Goal: Information Seeking & Learning: Learn about a topic

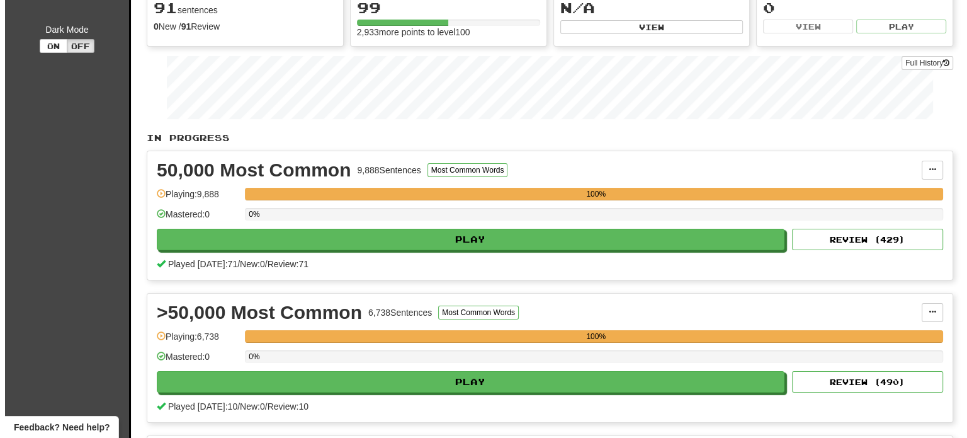
scroll to position [239, 0]
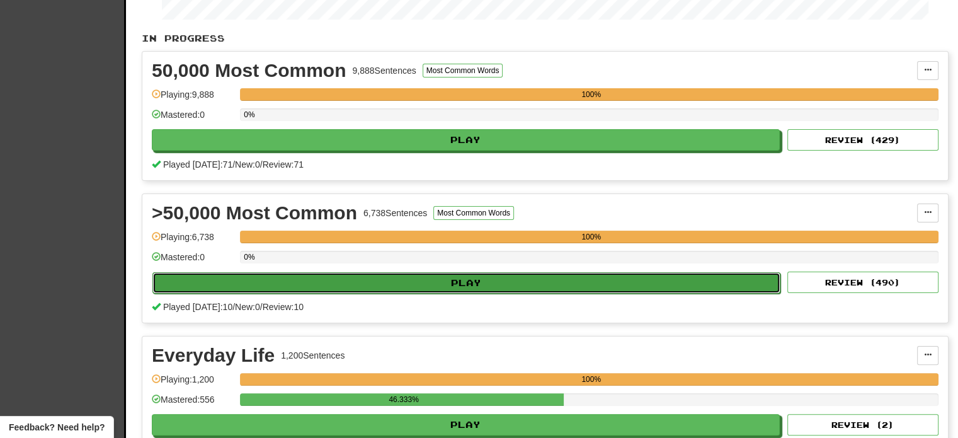
click at [549, 273] on button "Play" at bounding box center [466, 282] width 628 height 21
select select "**"
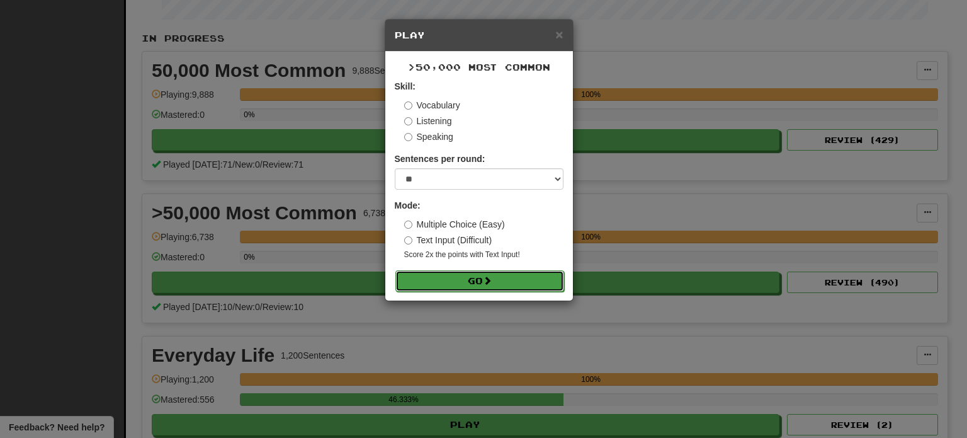
click at [490, 277] on span at bounding box center [487, 280] width 9 height 9
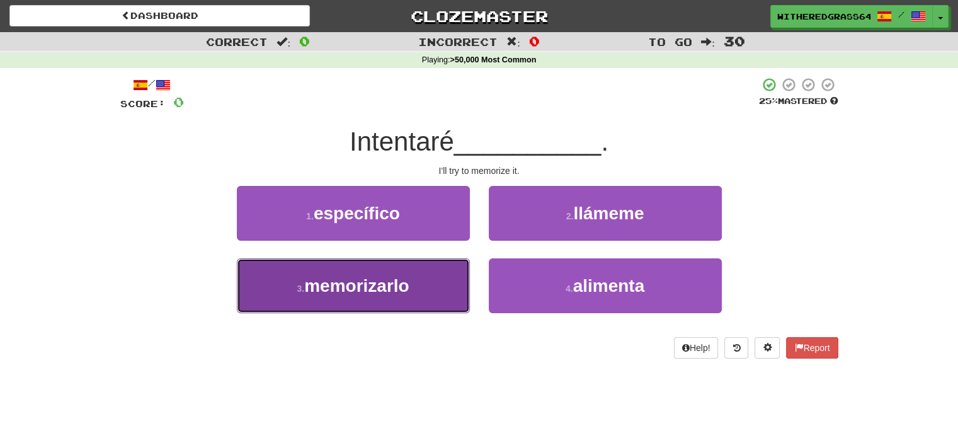
click at [405, 279] on span "memorizarlo" at bounding box center [356, 286] width 105 height 20
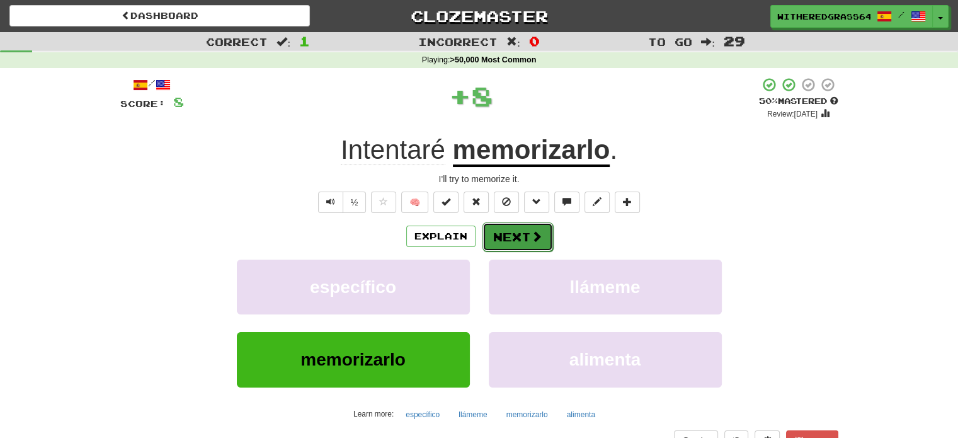
click at [513, 236] on button "Next" at bounding box center [517, 236] width 71 height 29
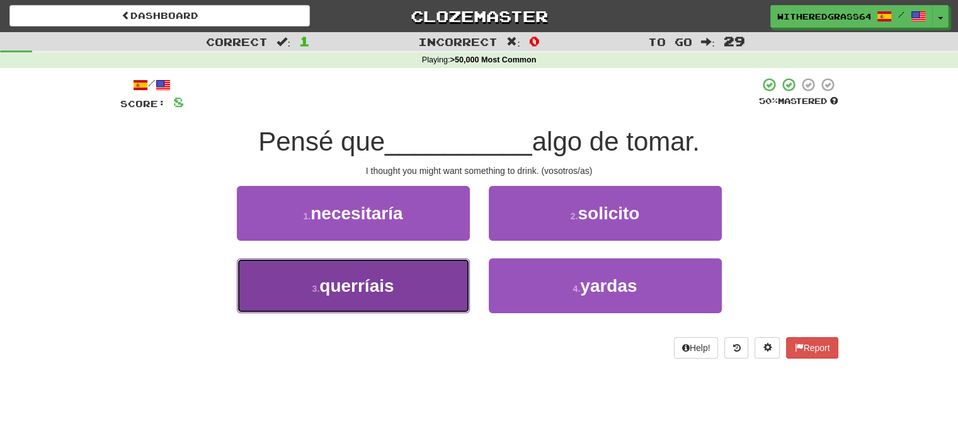
click at [441, 277] on button "3 . querríais" at bounding box center [353, 285] width 233 height 55
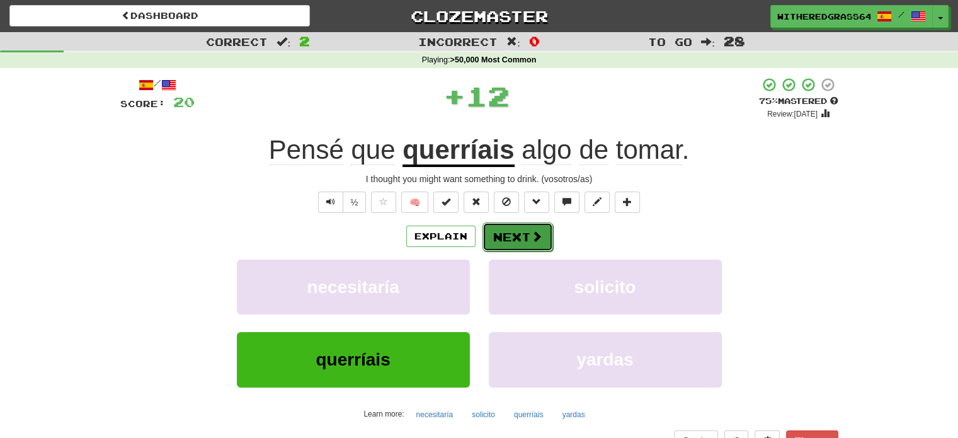
click at [511, 239] on button "Next" at bounding box center [517, 236] width 71 height 29
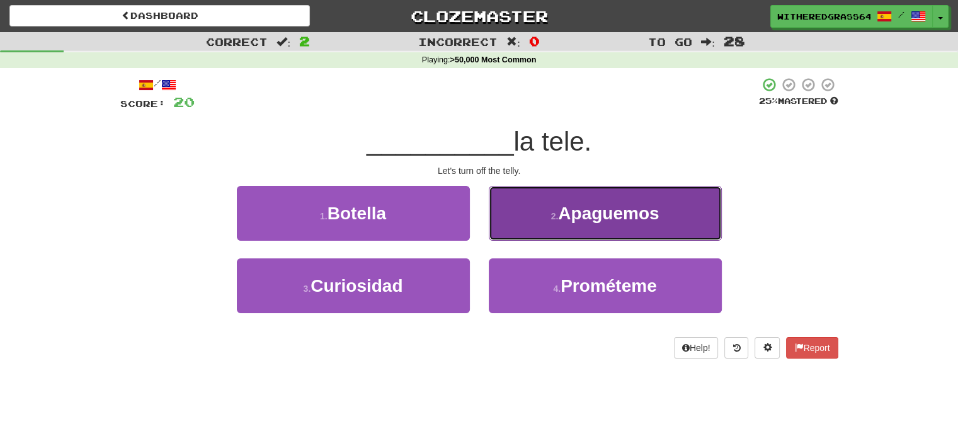
click at [540, 212] on button "2 . Apaguemos" at bounding box center [605, 213] width 233 height 55
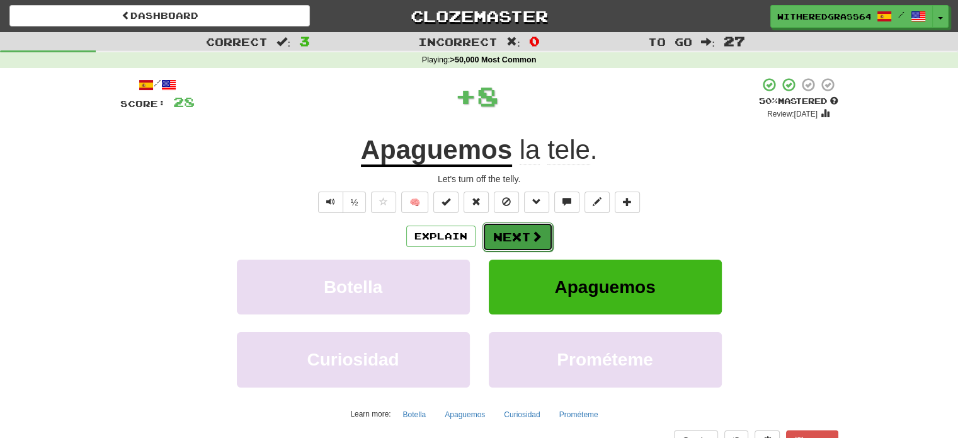
click at [525, 236] on button "Next" at bounding box center [517, 236] width 71 height 29
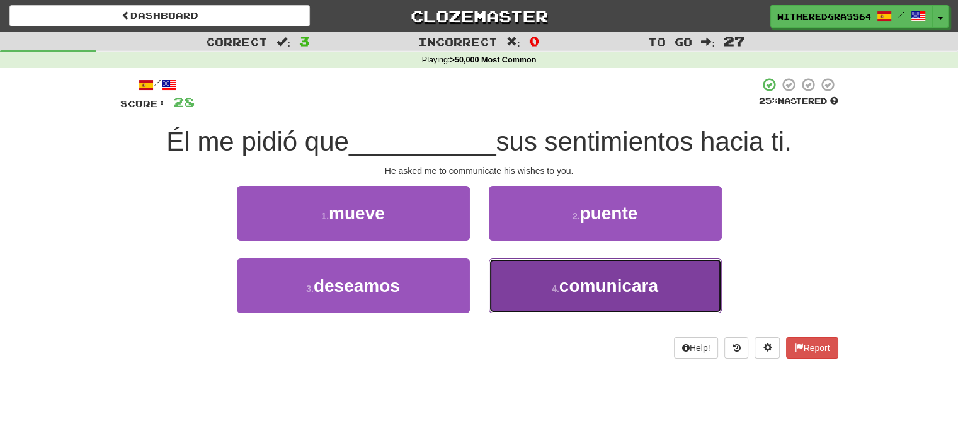
click at [513, 278] on button "4 . comunicara" at bounding box center [605, 285] width 233 height 55
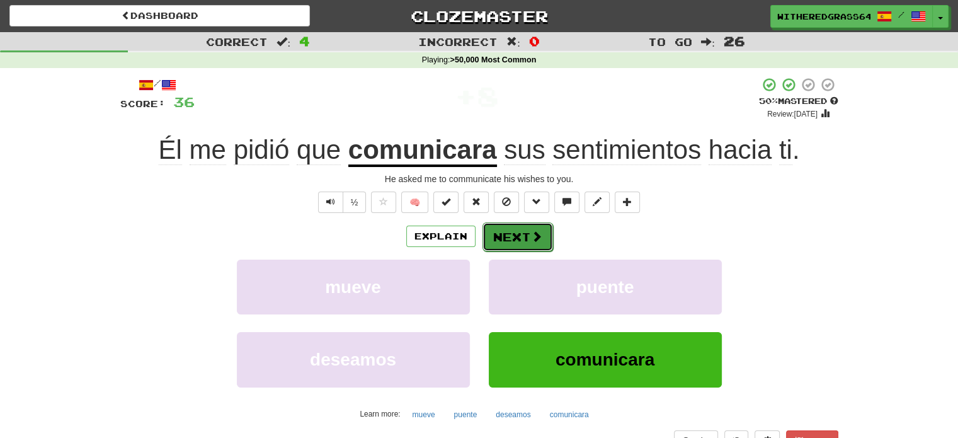
click at [509, 241] on button "Next" at bounding box center [517, 236] width 71 height 29
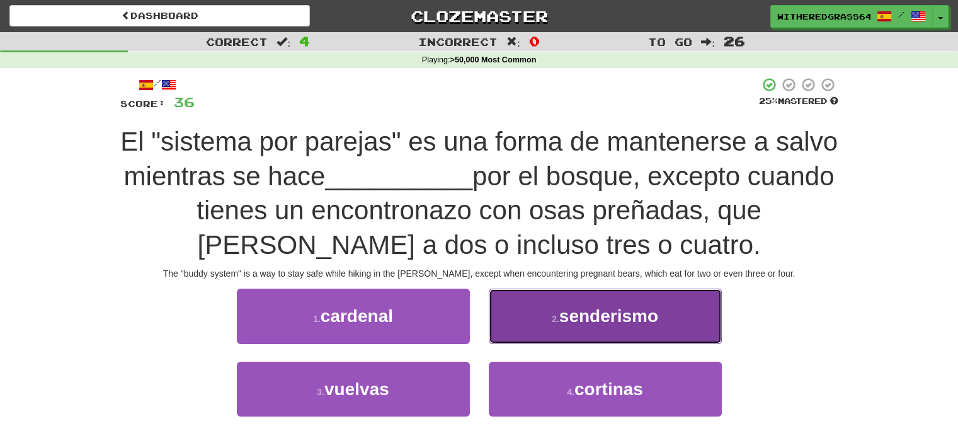
click at [547, 309] on button "2 . senderismo" at bounding box center [605, 315] width 233 height 55
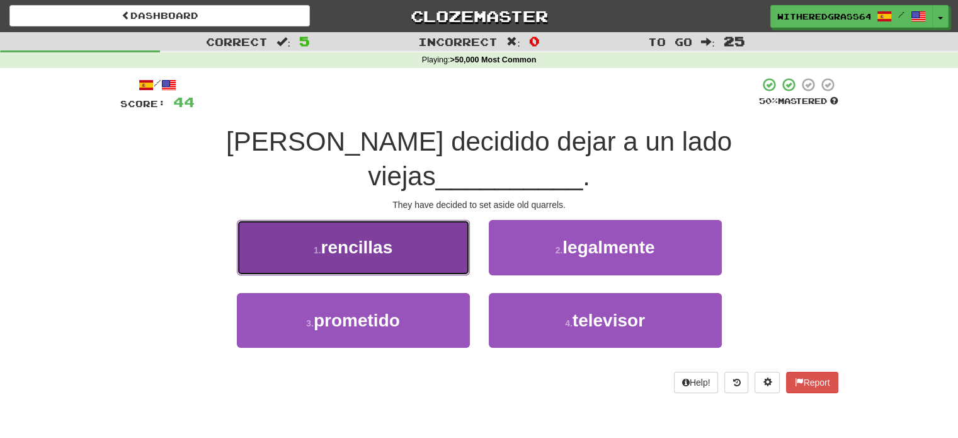
click at [428, 222] on button "1 . rencillas" at bounding box center [353, 247] width 233 height 55
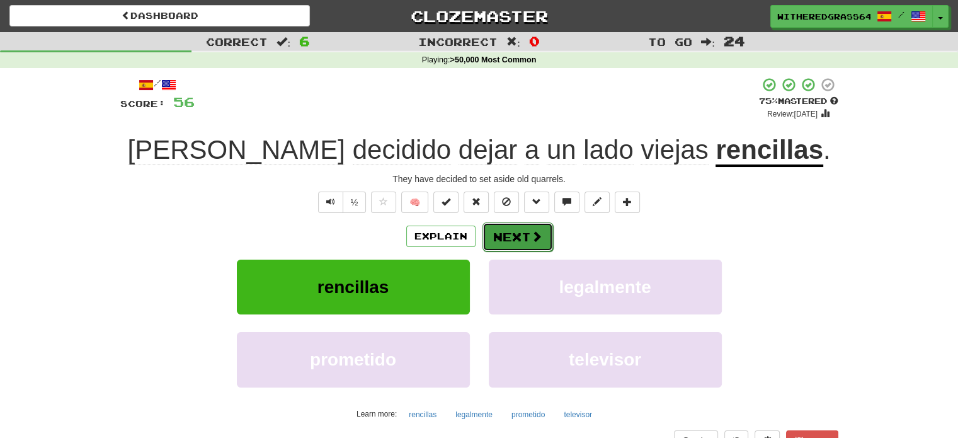
click at [511, 234] on button "Next" at bounding box center [517, 236] width 71 height 29
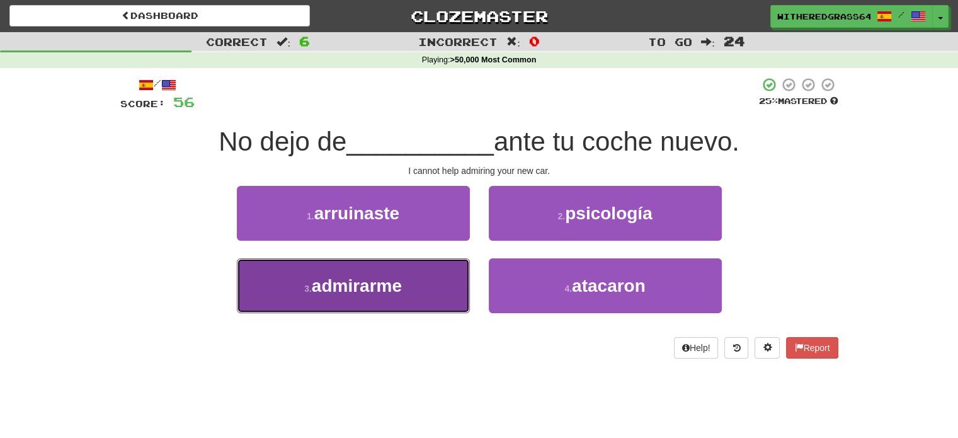
click at [414, 270] on button "3 . [GEOGRAPHIC_DATA]" at bounding box center [353, 285] width 233 height 55
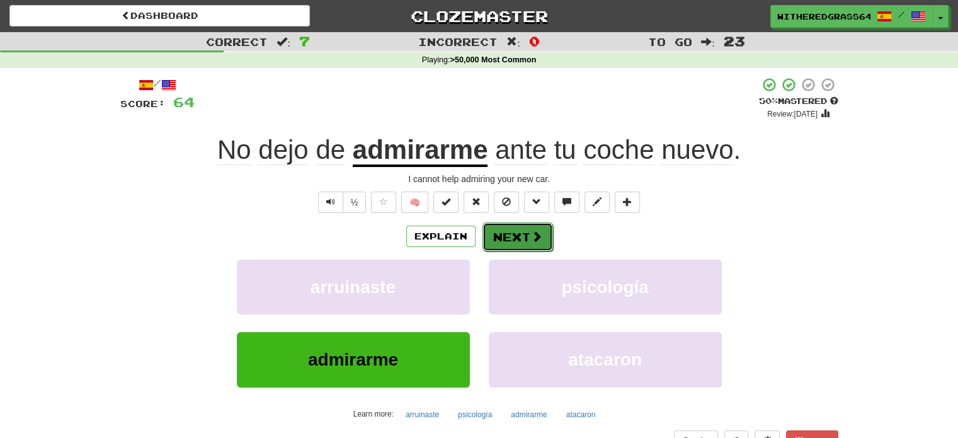
click at [510, 237] on button "Next" at bounding box center [517, 236] width 71 height 29
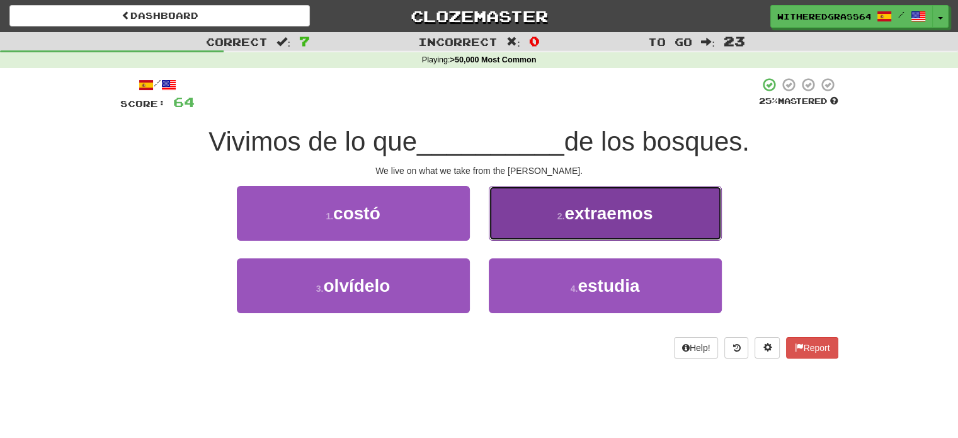
click at [536, 214] on button "2 . extraemos" at bounding box center [605, 213] width 233 height 55
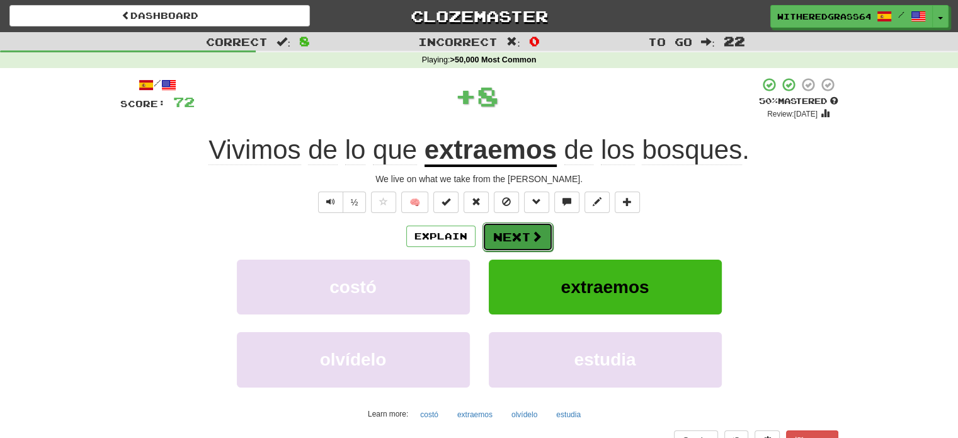
click at [536, 229] on button "Next" at bounding box center [517, 236] width 71 height 29
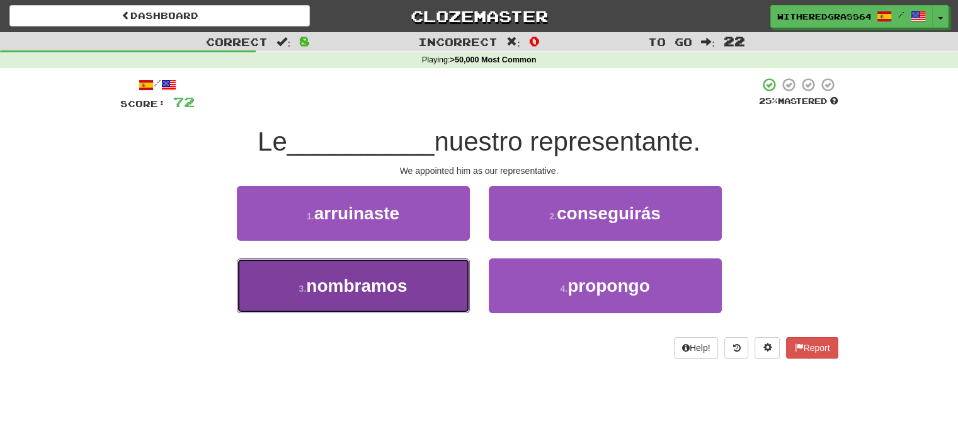
click at [443, 283] on button "3 . [GEOGRAPHIC_DATA]" at bounding box center [353, 285] width 233 height 55
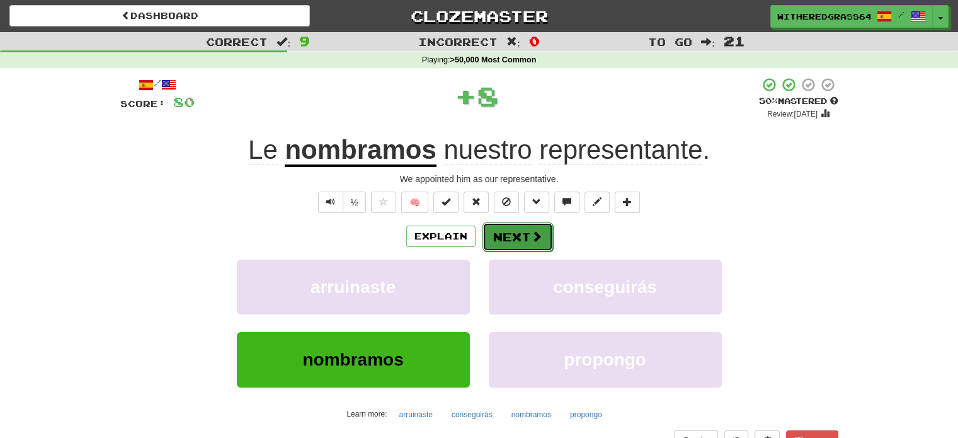
click at [508, 229] on button "Next" at bounding box center [517, 236] width 71 height 29
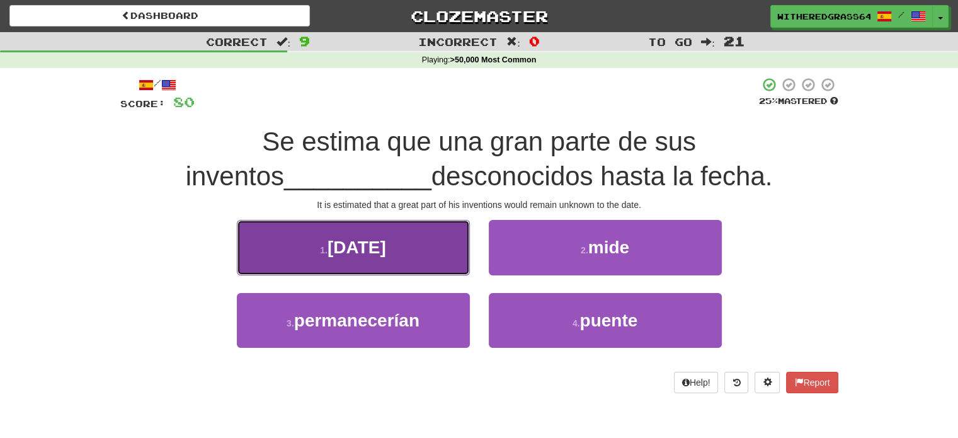
click at [415, 249] on button "1 . [DATE]" at bounding box center [353, 247] width 233 height 55
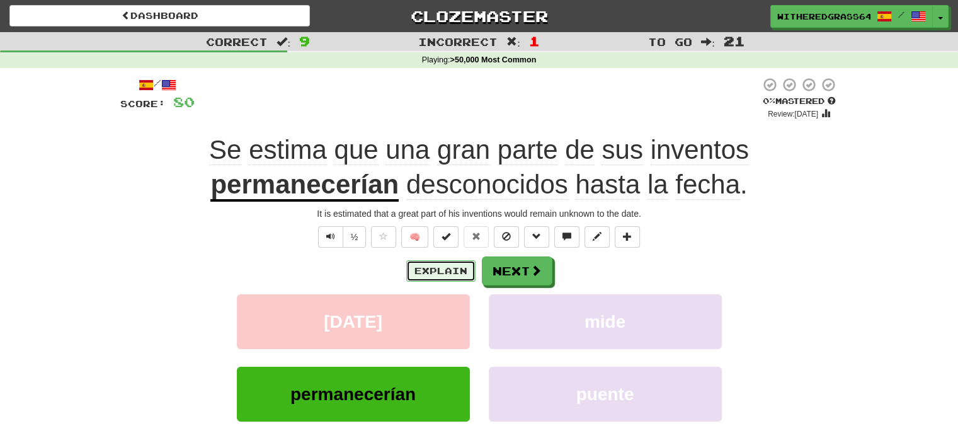
click at [427, 280] on button "Explain" at bounding box center [440, 270] width 69 height 21
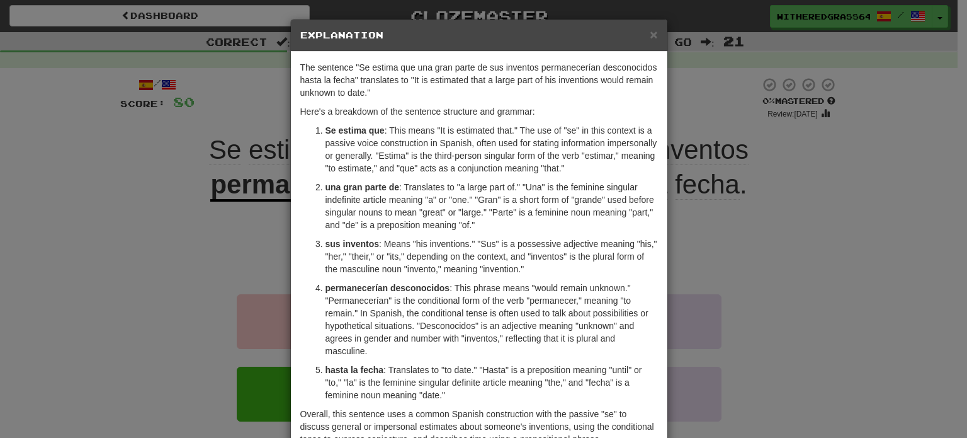
click at [117, 216] on div "× Explanation The sentence "Se estima que una gran parte de sus inventos perman…" at bounding box center [483, 219] width 967 height 438
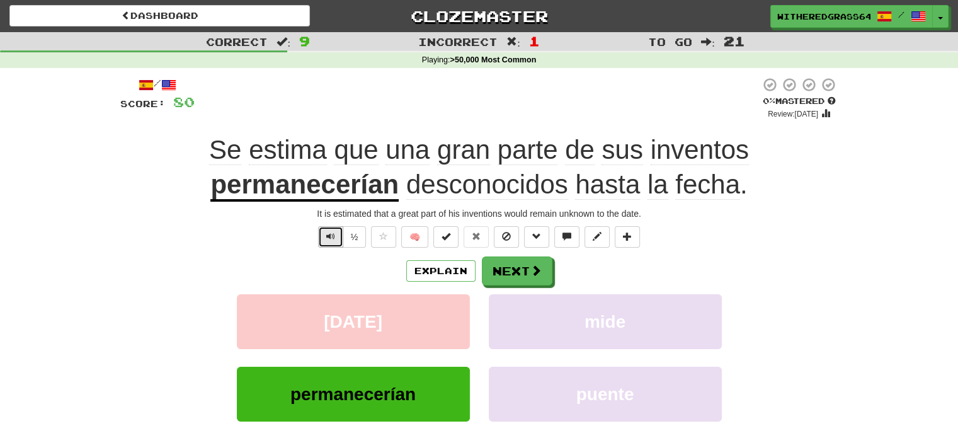
click at [320, 233] on button "Text-to-speech controls" at bounding box center [330, 236] width 25 height 21
click at [505, 279] on button "Next" at bounding box center [517, 271] width 71 height 29
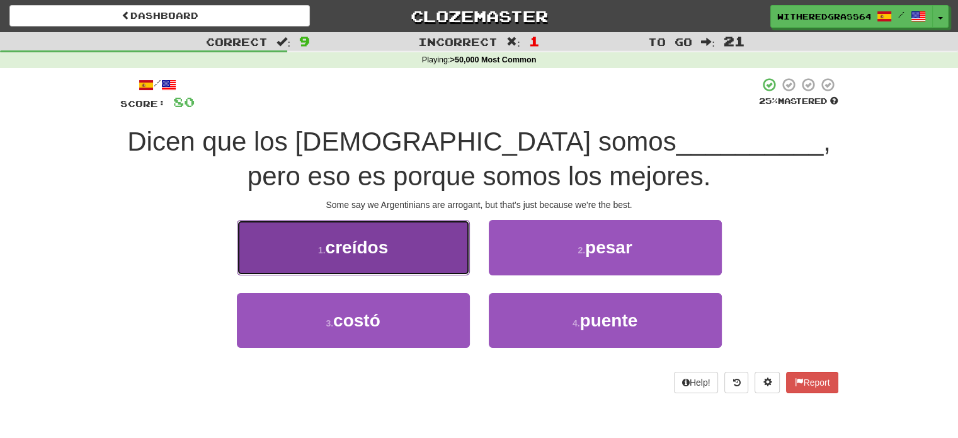
click at [461, 254] on button "1 . creídos" at bounding box center [353, 247] width 233 height 55
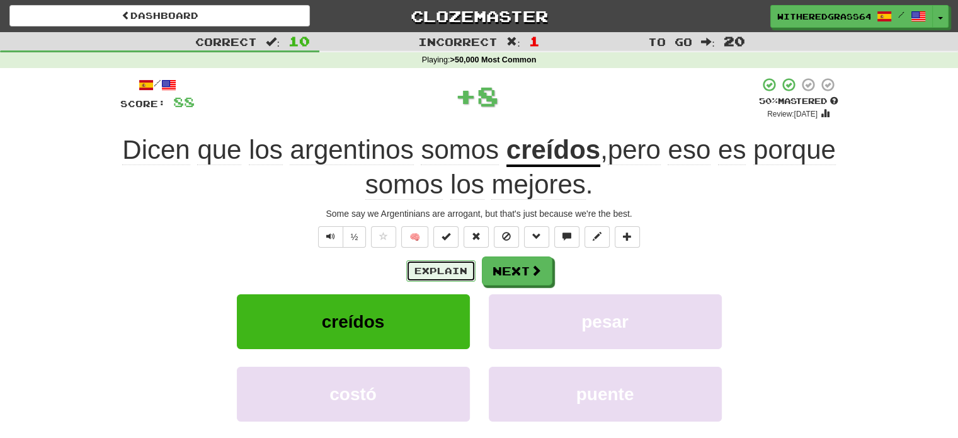
click at [443, 270] on button "Explain" at bounding box center [440, 270] width 69 height 21
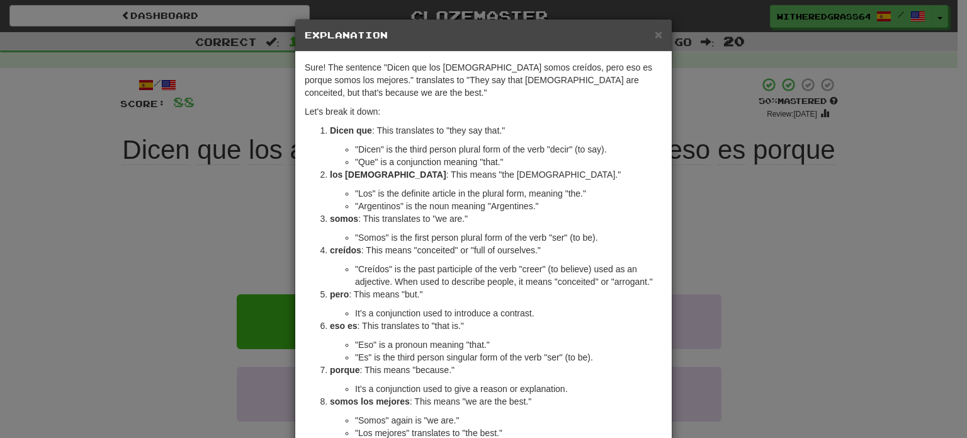
click at [169, 196] on div "× Explanation Sure! The sentence "Dicen que los [DEMOGRAPHIC_DATA] somos creído…" at bounding box center [483, 219] width 967 height 438
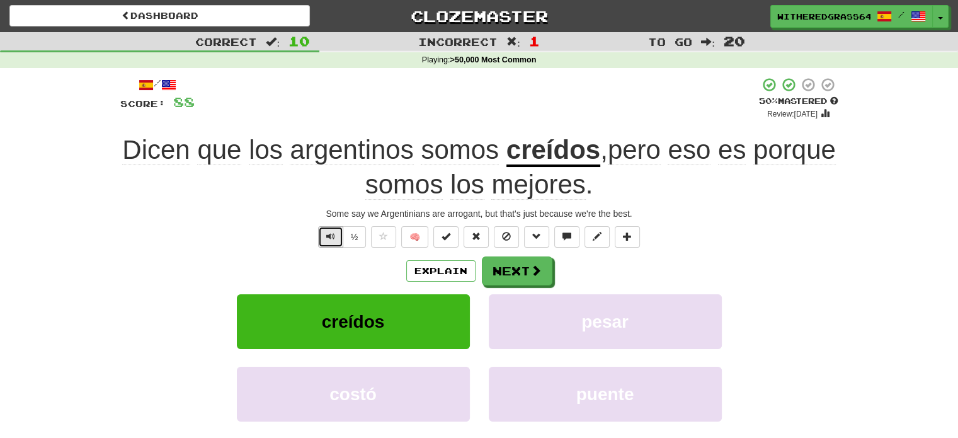
click at [327, 236] on span "Text-to-speech controls" at bounding box center [330, 236] width 9 height 9
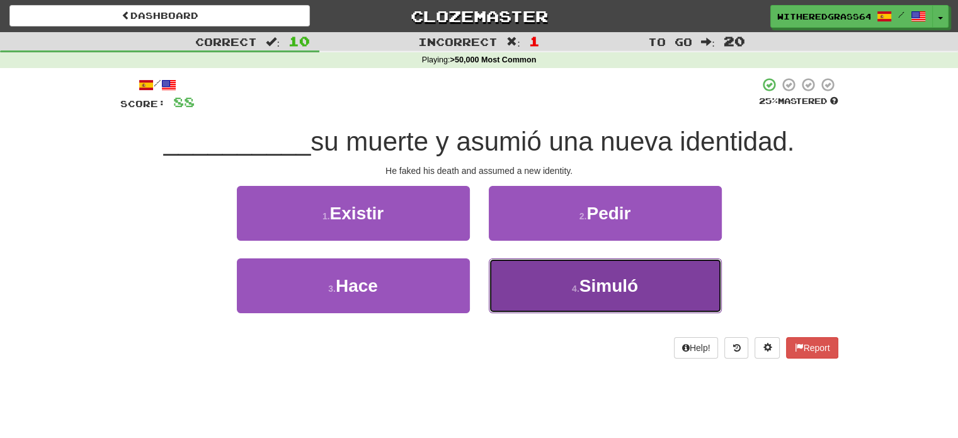
click at [532, 285] on button "4 . Simuló" at bounding box center [605, 285] width 233 height 55
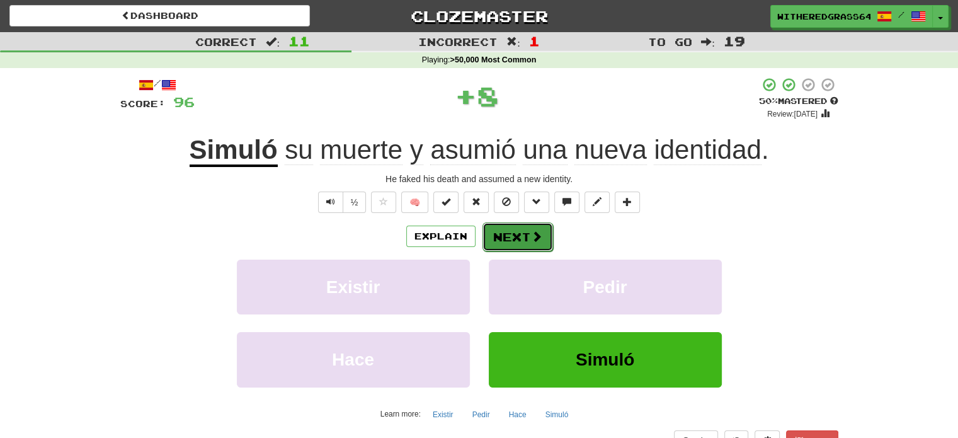
click at [521, 232] on button "Next" at bounding box center [517, 236] width 71 height 29
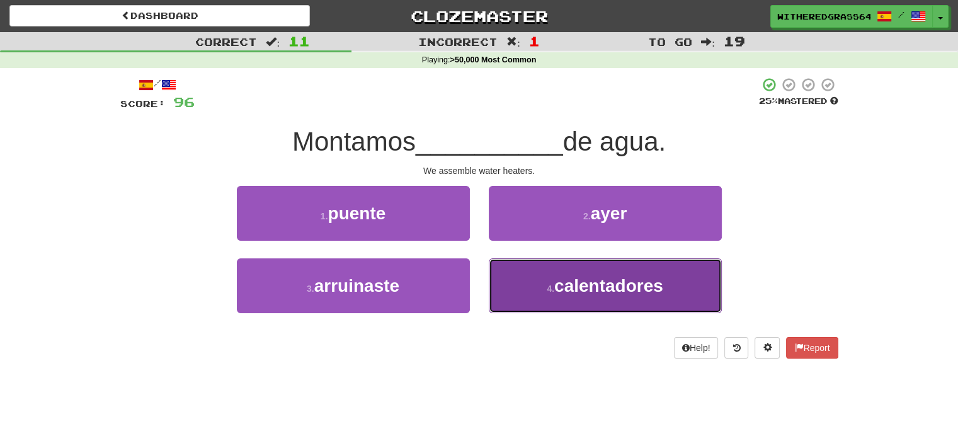
click at [527, 286] on button "4 . calentadores" at bounding box center [605, 285] width 233 height 55
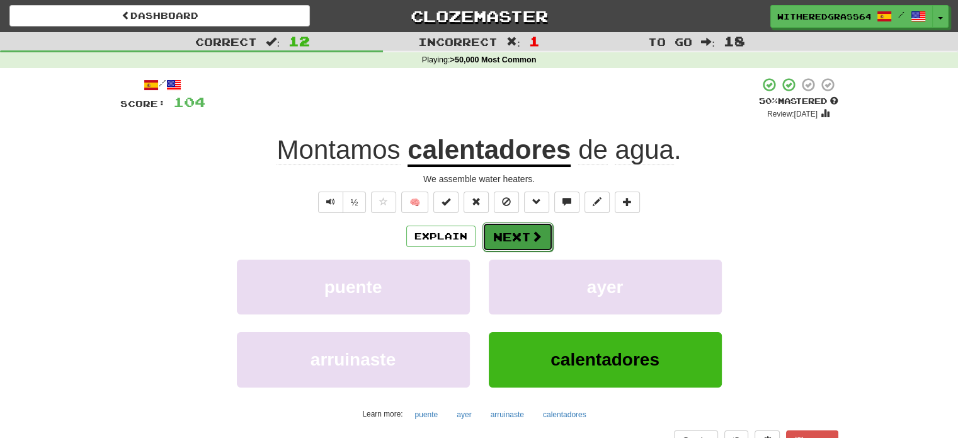
click at [502, 236] on button "Next" at bounding box center [517, 236] width 71 height 29
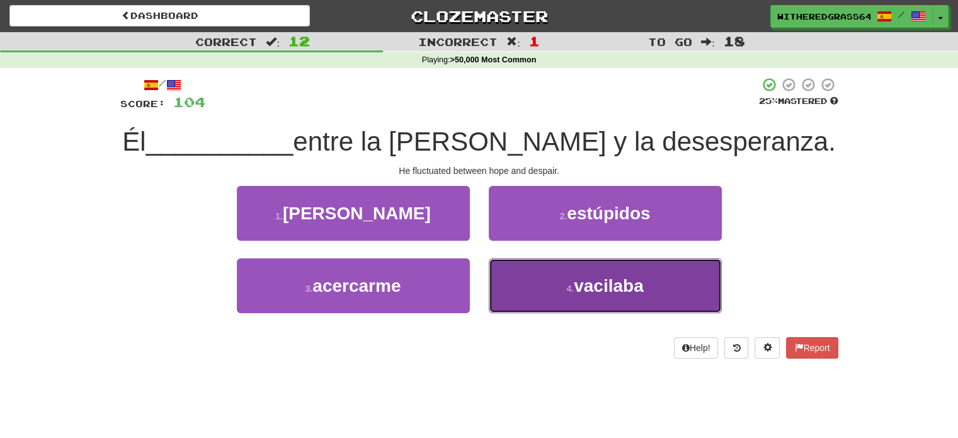
click at [532, 292] on button "4 . vacilaba" at bounding box center [605, 285] width 233 height 55
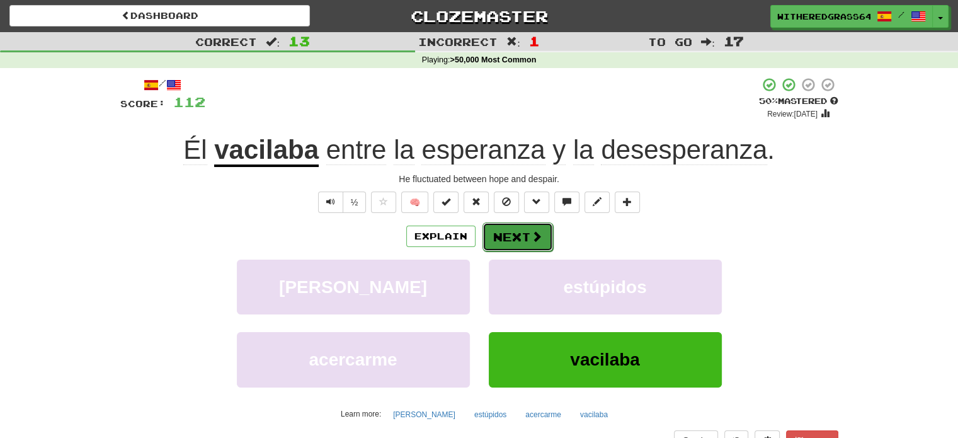
click at [517, 239] on button "Next" at bounding box center [517, 236] width 71 height 29
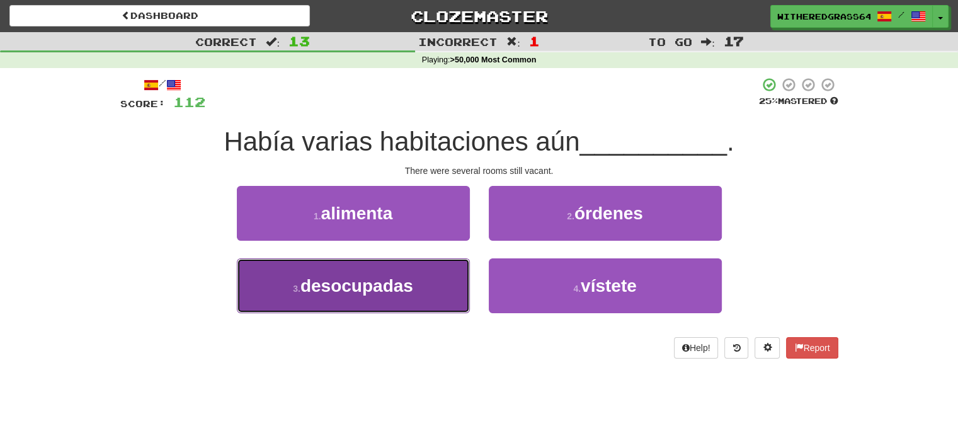
click at [437, 275] on button "3 . desocupadas" at bounding box center [353, 285] width 233 height 55
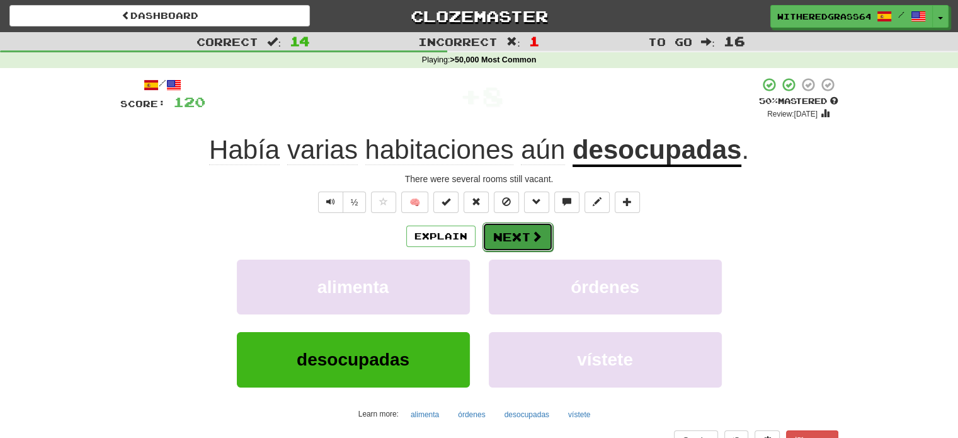
click at [520, 238] on button "Next" at bounding box center [517, 236] width 71 height 29
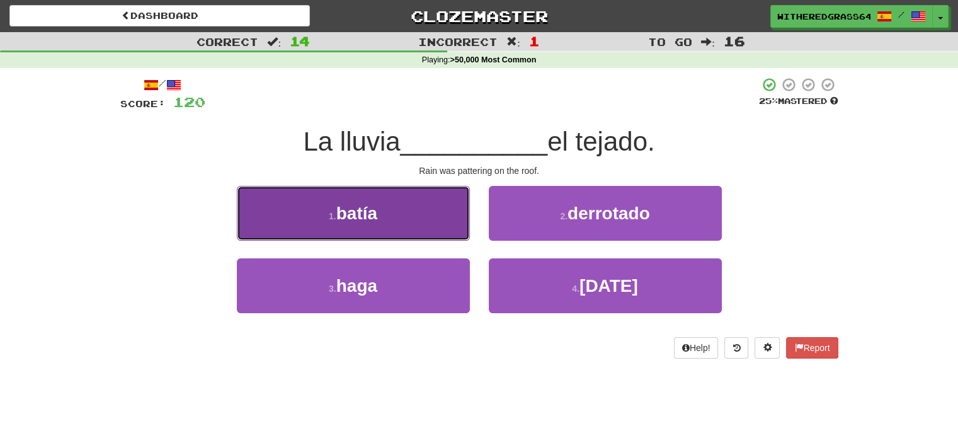
click at [428, 221] on button "1 . [GEOGRAPHIC_DATA]" at bounding box center [353, 213] width 233 height 55
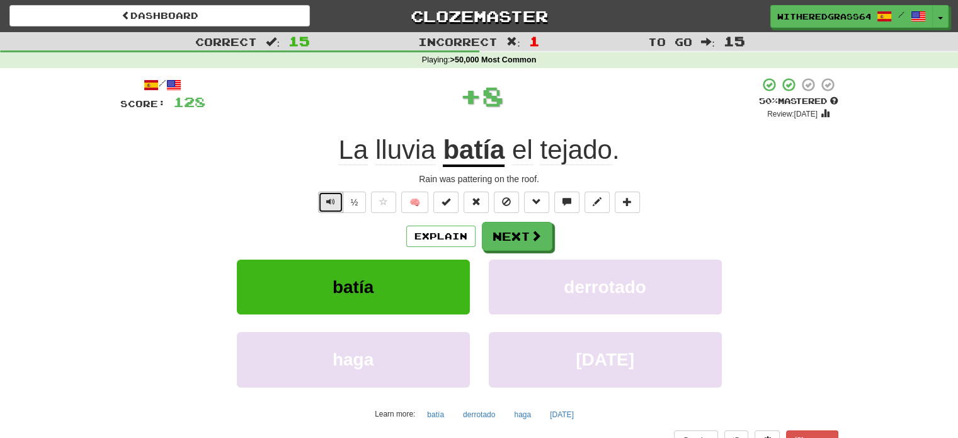
click at [333, 200] on span "Text-to-speech controls" at bounding box center [330, 201] width 9 height 9
click at [436, 234] on button "Explain" at bounding box center [440, 235] width 69 height 21
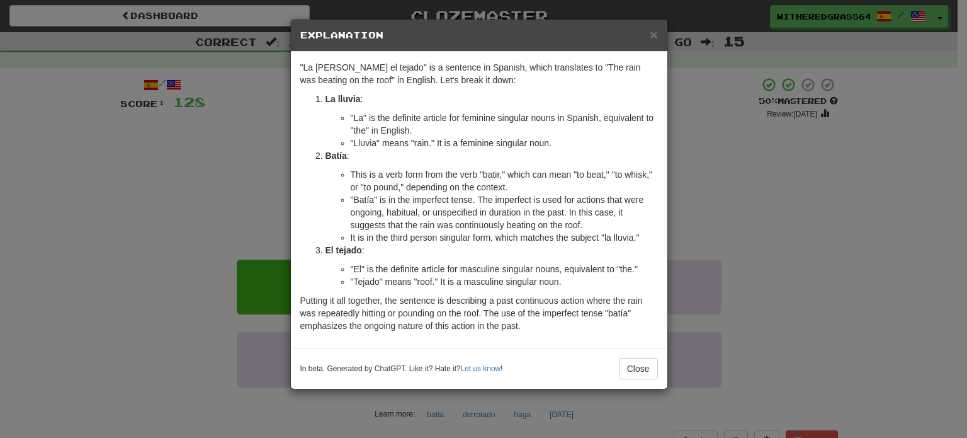
click at [242, 196] on div "× Explanation "La [PERSON_NAME] el tejado" is a sentence in Spanish, which tran…" at bounding box center [483, 219] width 967 height 438
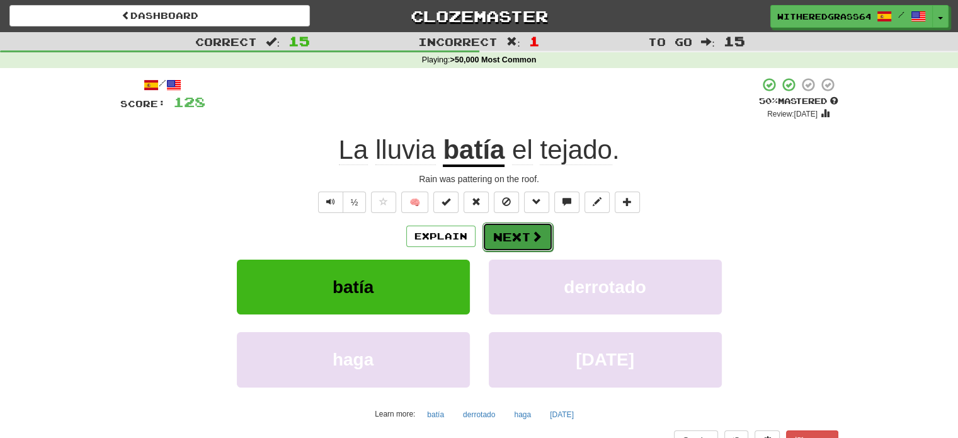
click at [515, 231] on button "Next" at bounding box center [517, 236] width 71 height 29
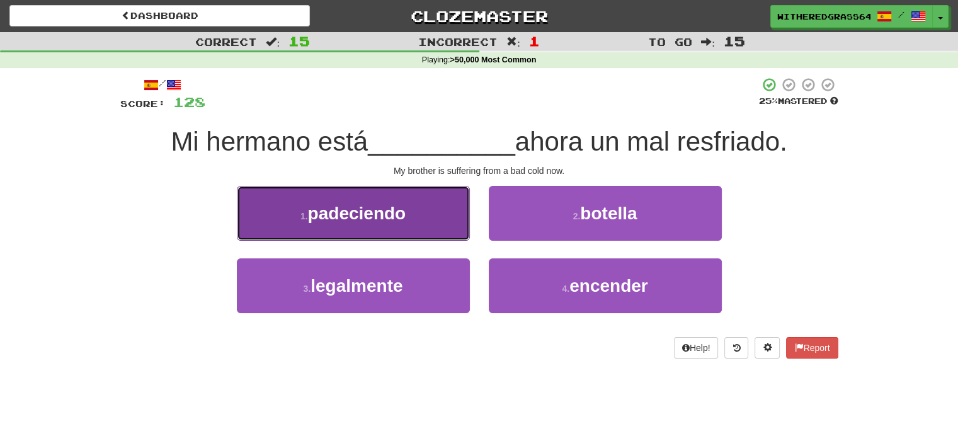
click at [428, 216] on button "1 . padeciendo" at bounding box center [353, 213] width 233 height 55
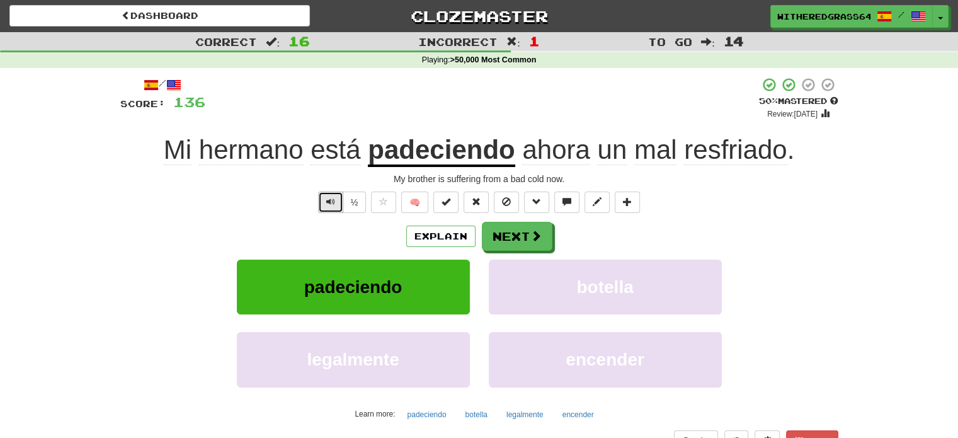
click at [332, 200] on span "Text-to-speech controls" at bounding box center [330, 201] width 9 height 9
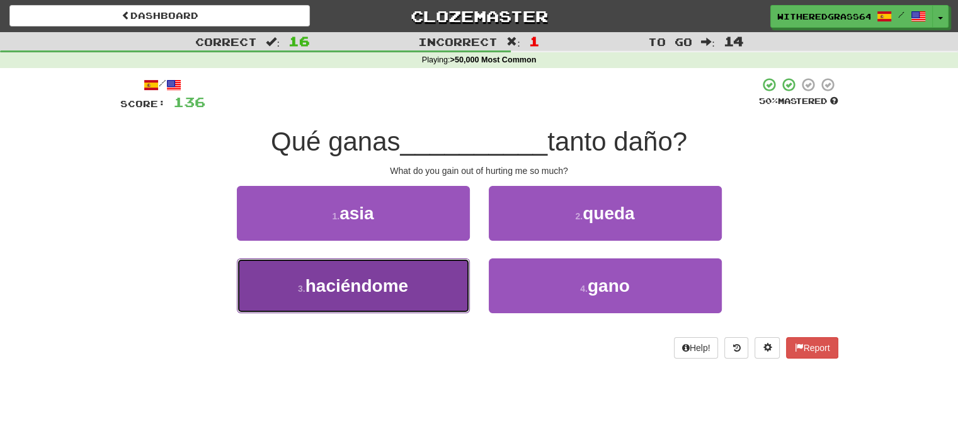
click at [418, 278] on button "3 . [GEOGRAPHIC_DATA]" at bounding box center [353, 285] width 233 height 55
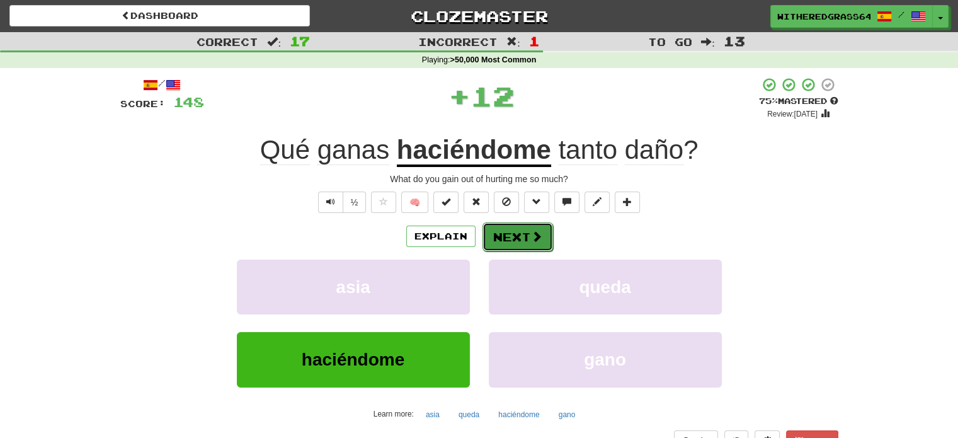
click at [515, 241] on button "Next" at bounding box center [517, 236] width 71 height 29
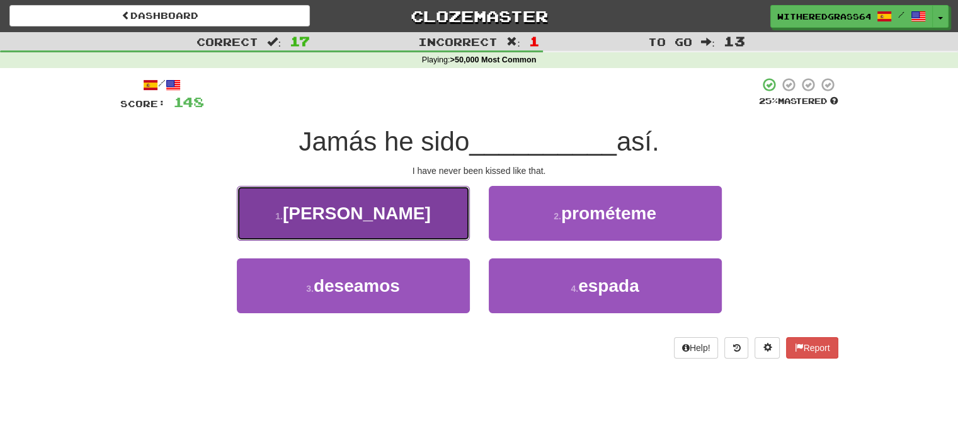
click at [454, 210] on button "1 . [PERSON_NAME]" at bounding box center [353, 213] width 233 height 55
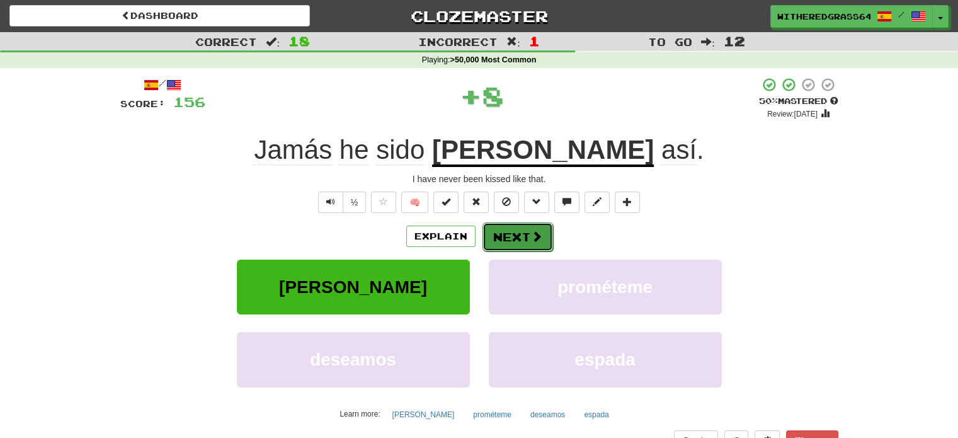
click at [520, 239] on button "Next" at bounding box center [517, 236] width 71 height 29
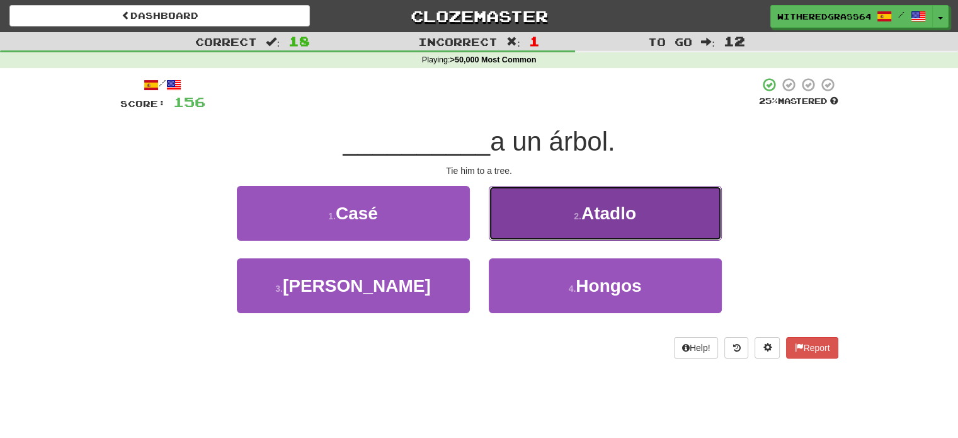
click at [527, 220] on button "2 . Atadlo" at bounding box center [605, 213] width 233 height 55
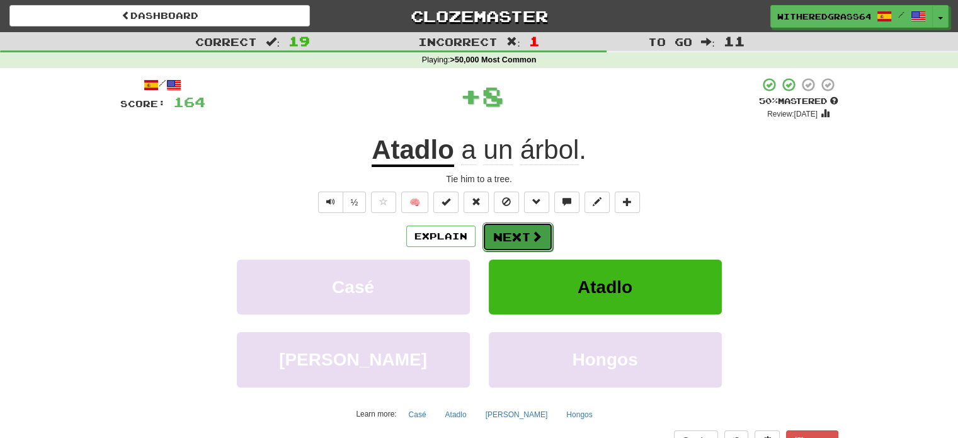
click at [510, 230] on button "Next" at bounding box center [517, 236] width 71 height 29
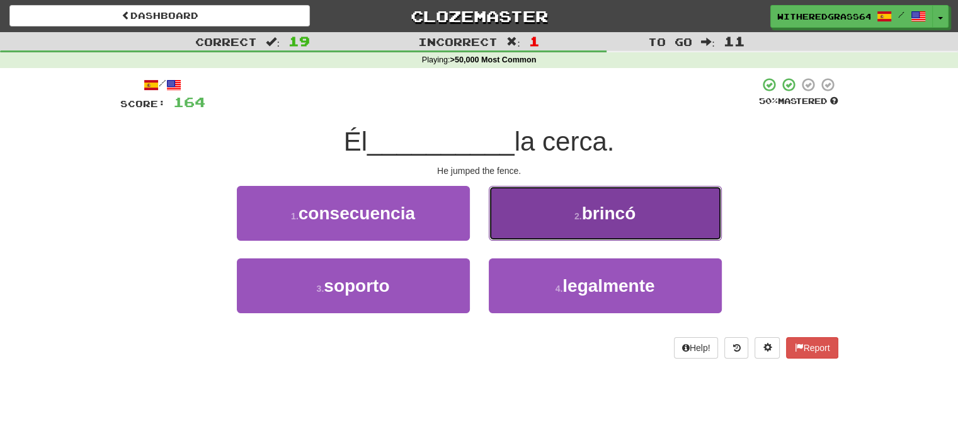
click at [539, 217] on button "2 . [GEOGRAPHIC_DATA]" at bounding box center [605, 213] width 233 height 55
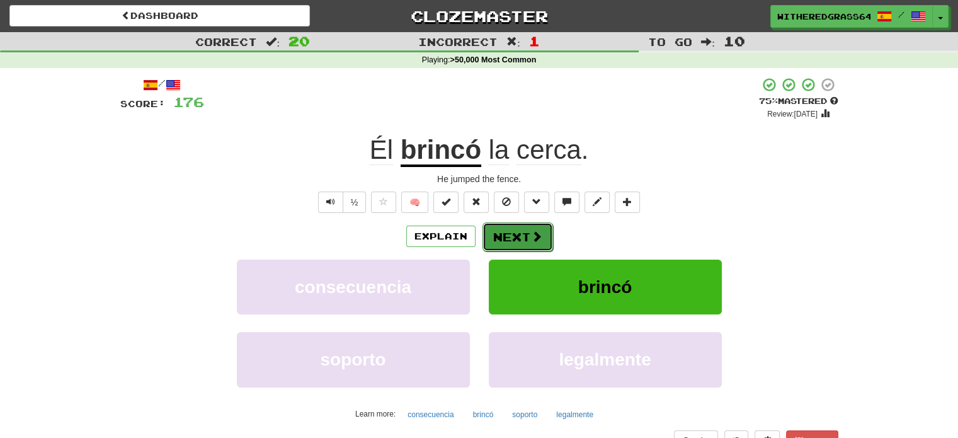
click at [529, 227] on button "Next" at bounding box center [517, 236] width 71 height 29
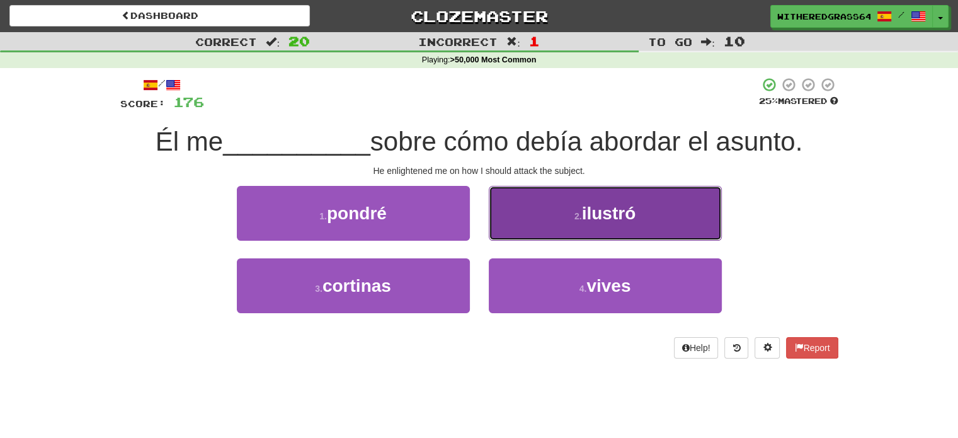
click at [537, 207] on button "2 . ilustró" at bounding box center [605, 213] width 233 height 55
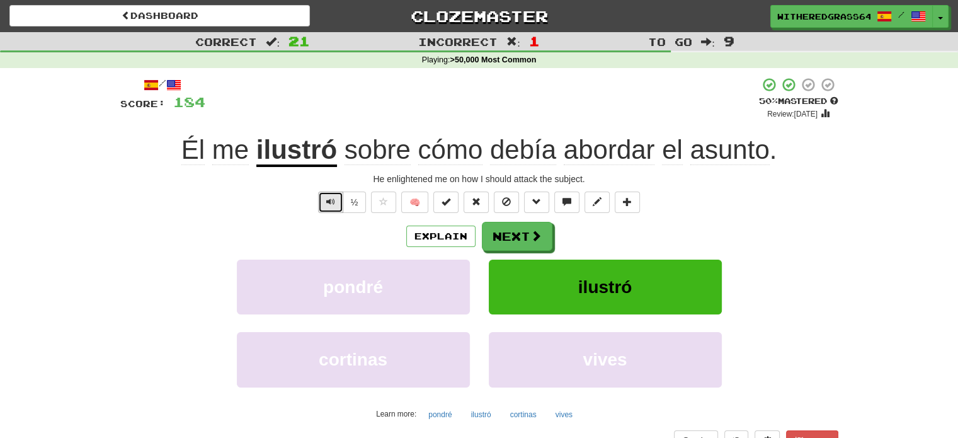
click at [322, 198] on button "Text-to-speech controls" at bounding box center [330, 201] width 25 height 21
click at [450, 239] on button "Explain" at bounding box center [440, 235] width 69 height 21
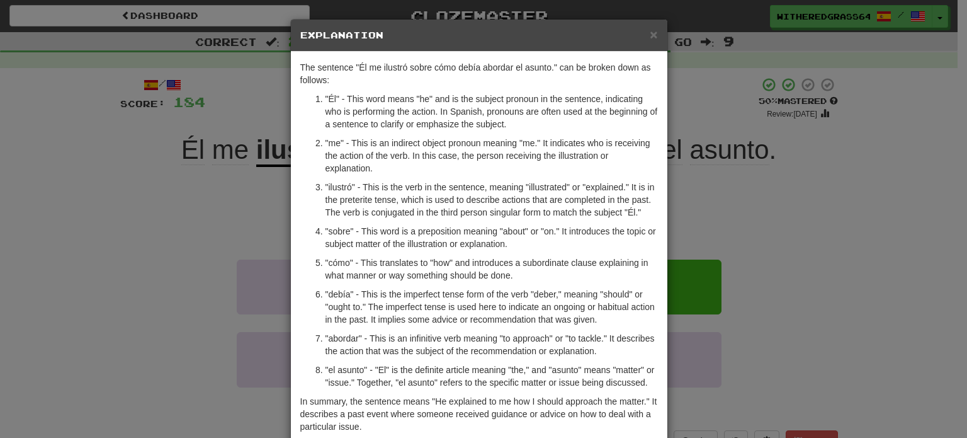
click at [229, 173] on div "× Explanation The sentence "Él me ilustró sobre cómo debía abordar el asunto." …" at bounding box center [483, 219] width 967 height 438
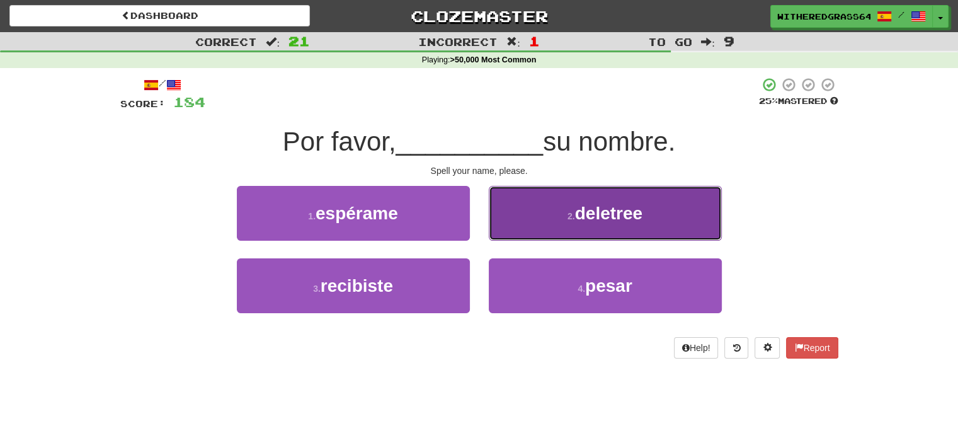
click at [517, 217] on button "2 . [GEOGRAPHIC_DATA]" at bounding box center [605, 213] width 233 height 55
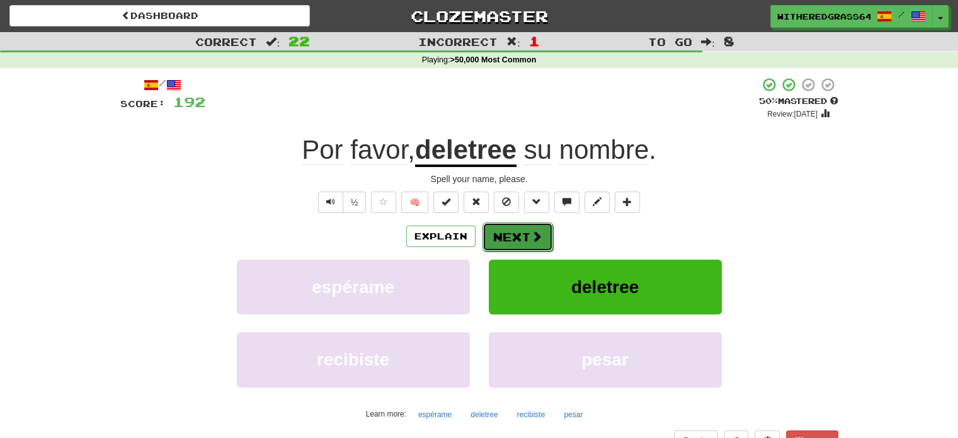
click at [524, 237] on button "Next" at bounding box center [517, 236] width 71 height 29
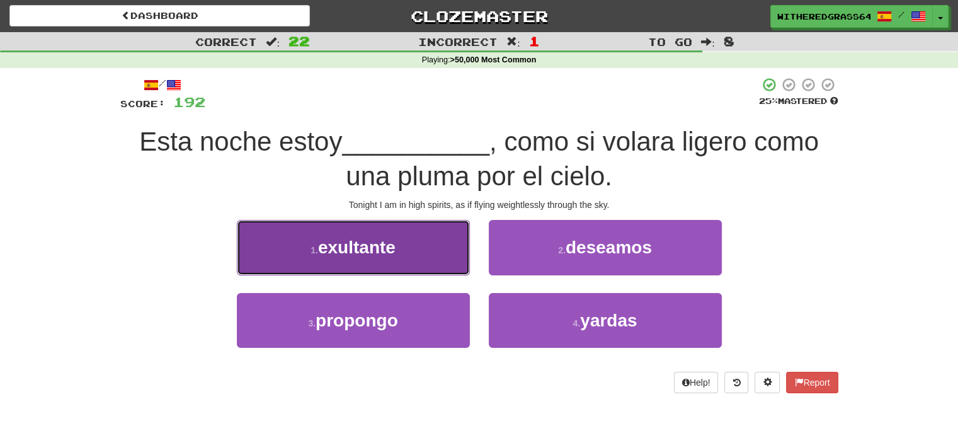
click at [430, 259] on button "1 . exultante" at bounding box center [353, 247] width 233 height 55
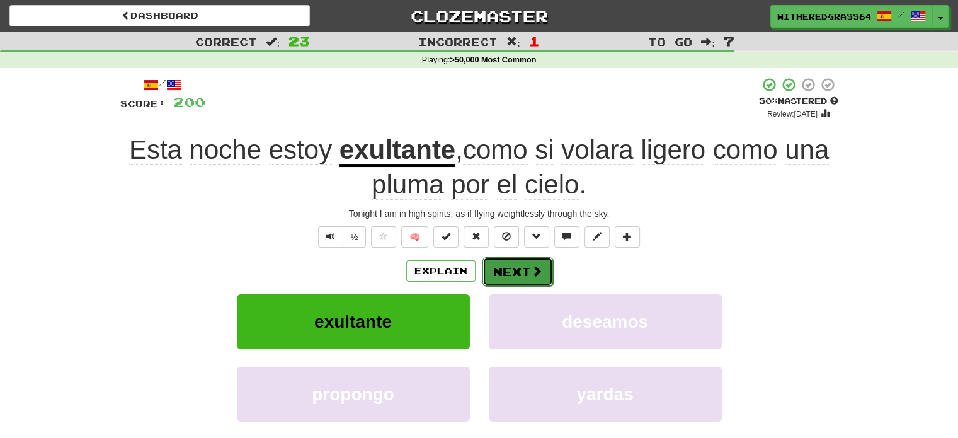
click at [511, 271] on button "Next" at bounding box center [517, 271] width 71 height 29
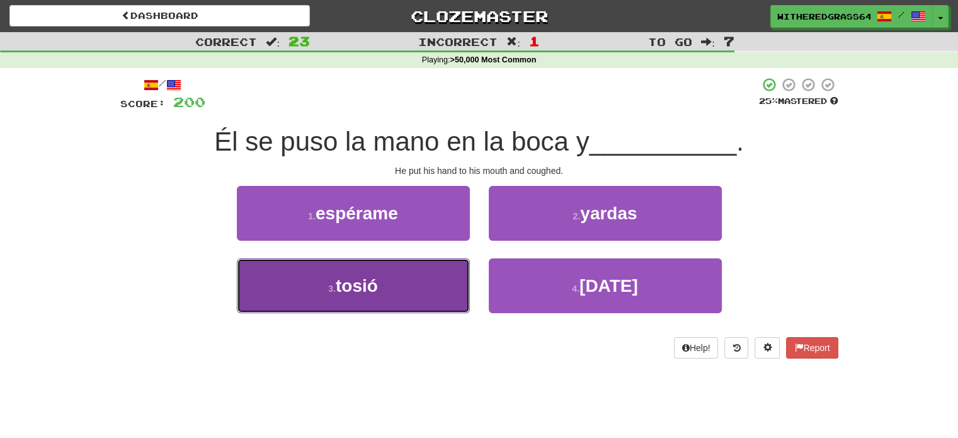
click at [421, 274] on button "3 . tosió" at bounding box center [353, 285] width 233 height 55
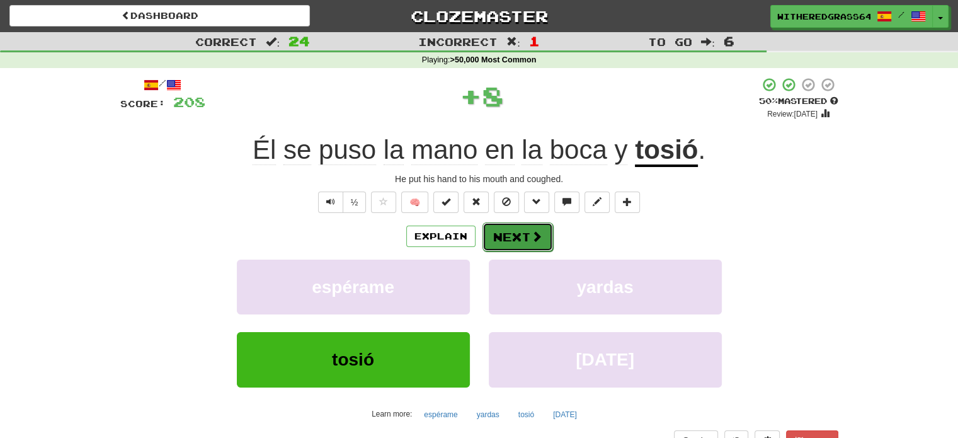
click at [514, 232] on button "Next" at bounding box center [517, 236] width 71 height 29
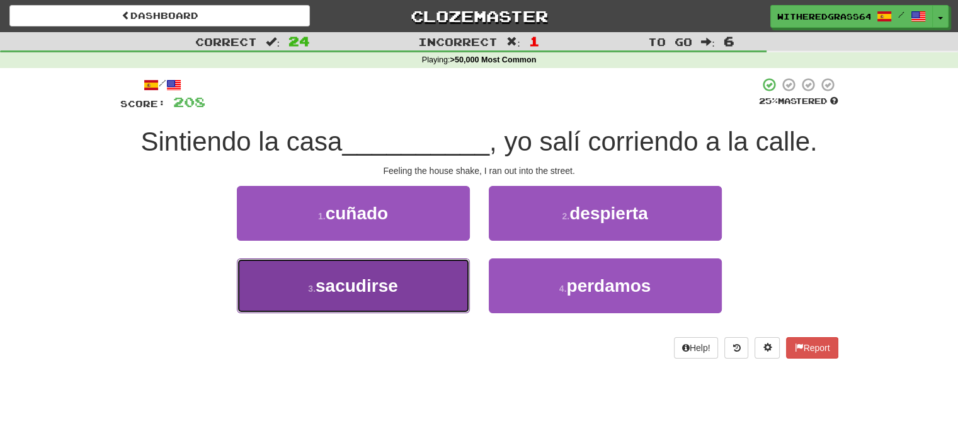
click at [423, 283] on button "3 . [GEOGRAPHIC_DATA]" at bounding box center [353, 285] width 233 height 55
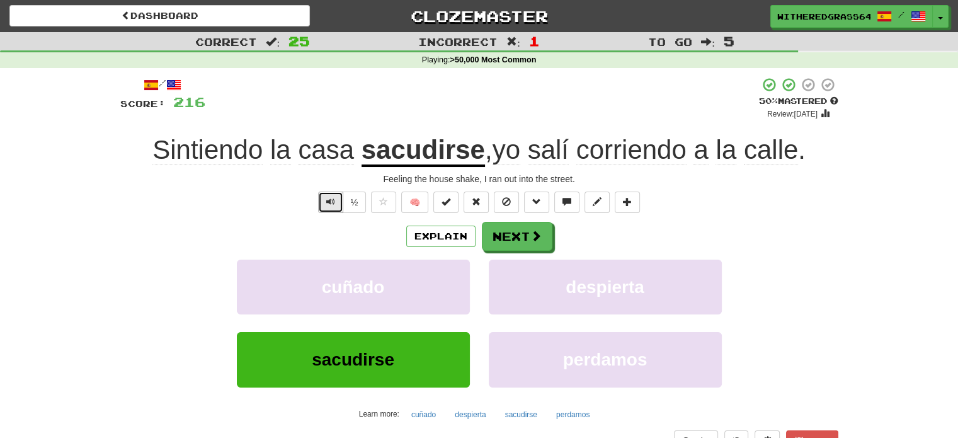
click at [329, 192] on button "Text-to-speech controls" at bounding box center [330, 201] width 25 height 21
click at [512, 239] on button "Next" at bounding box center [517, 236] width 71 height 29
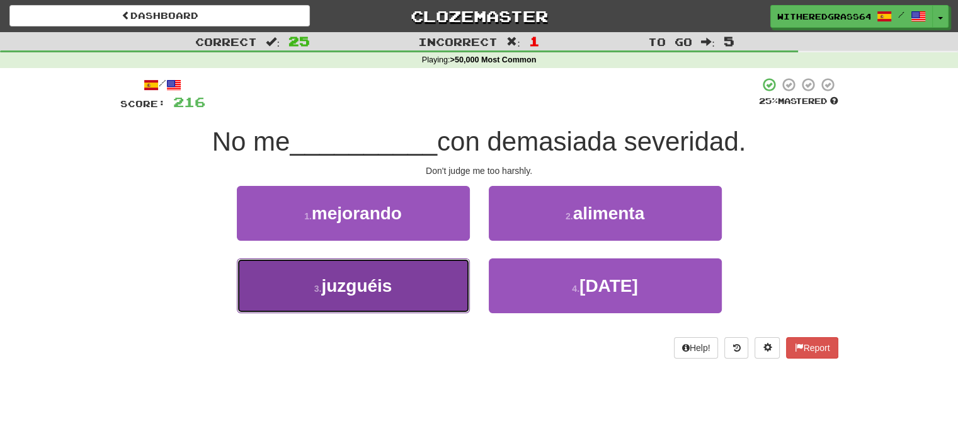
click at [425, 270] on button "3 . juzguéis" at bounding box center [353, 285] width 233 height 55
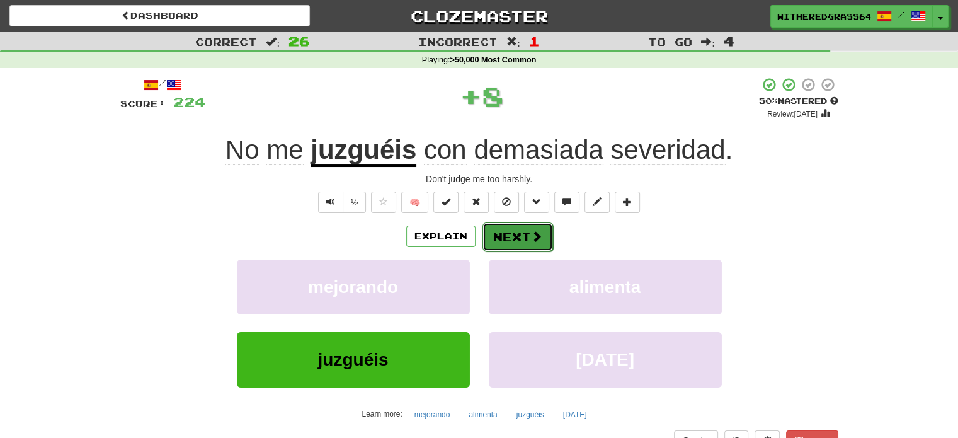
click at [506, 239] on button "Next" at bounding box center [517, 236] width 71 height 29
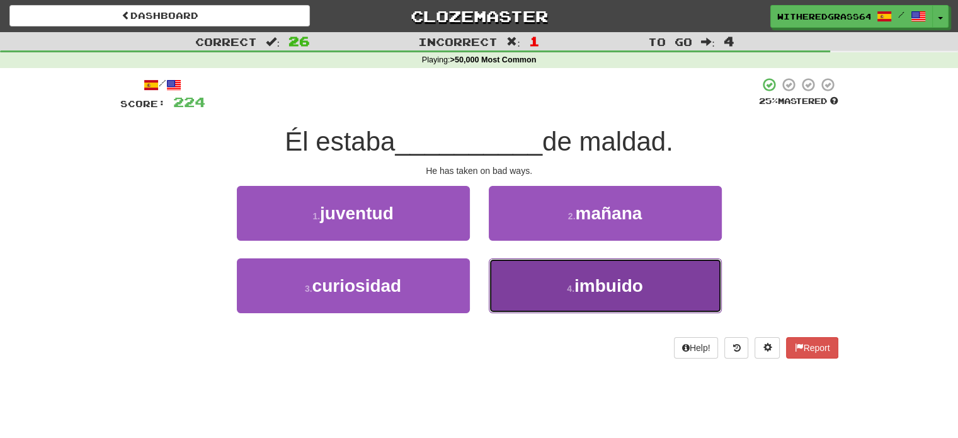
click at [531, 278] on button "4 . imbuido" at bounding box center [605, 285] width 233 height 55
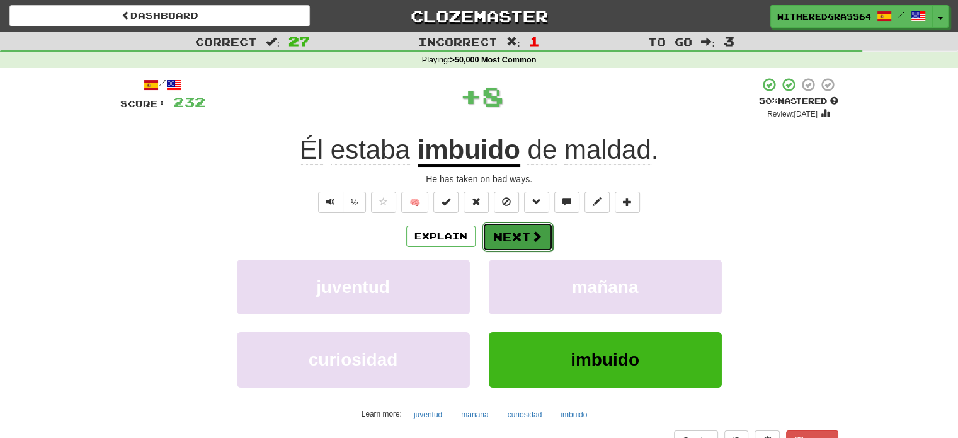
click at [518, 241] on button "Next" at bounding box center [517, 236] width 71 height 29
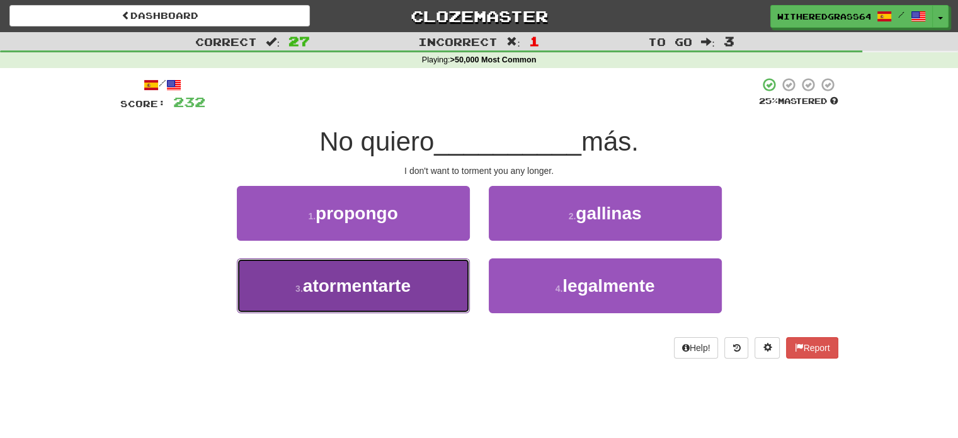
click at [443, 275] on button "3 . atormentarte" at bounding box center [353, 285] width 233 height 55
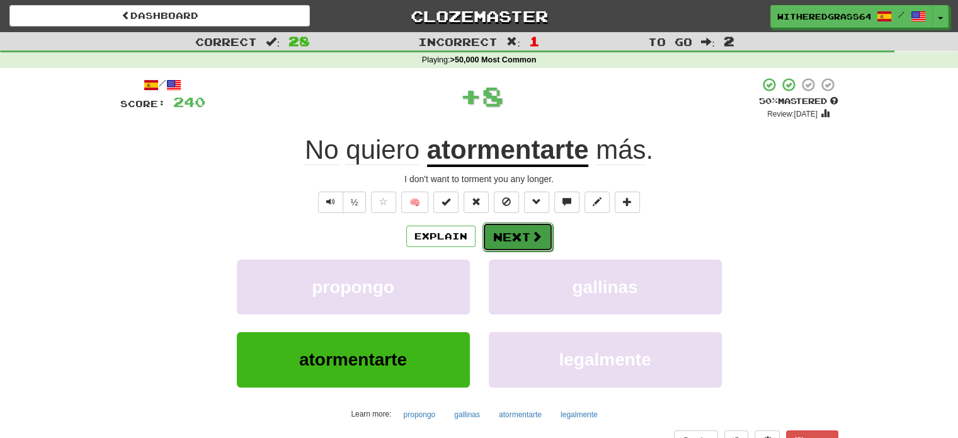
click at [515, 236] on button "Next" at bounding box center [517, 236] width 71 height 29
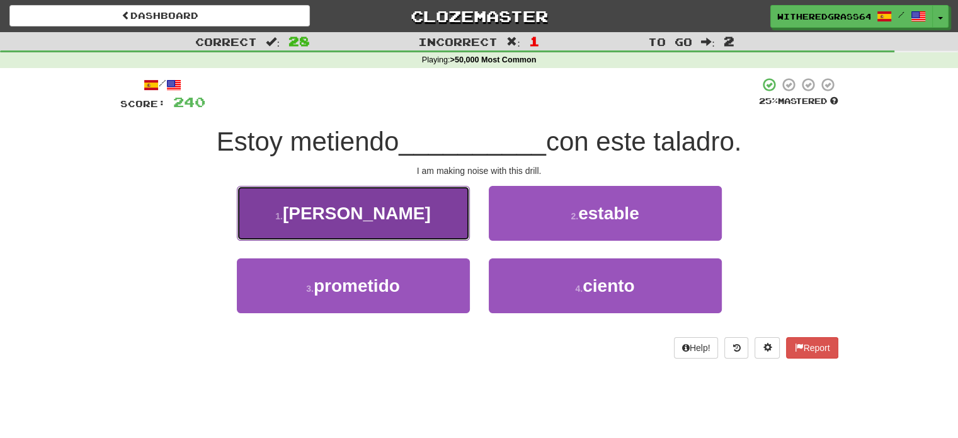
click at [438, 212] on button "1 . [PERSON_NAME]" at bounding box center [353, 213] width 233 height 55
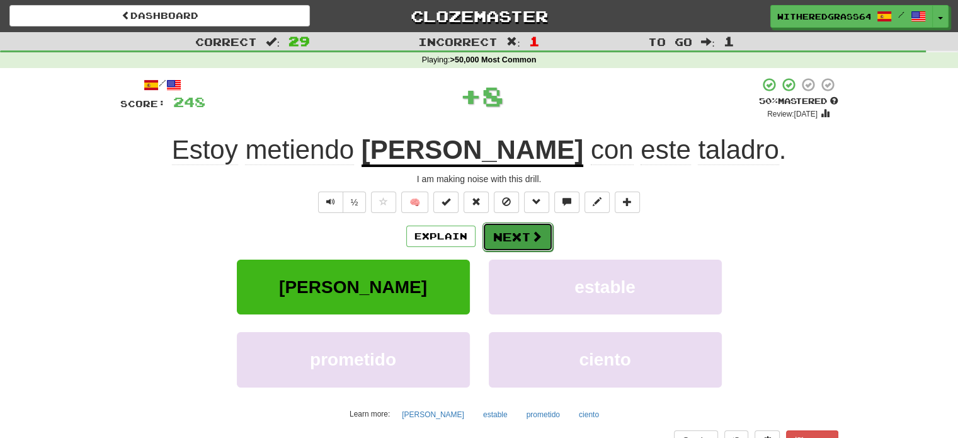
click at [501, 241] on button "Next" at bounding box center [517, 236] width 71 height 29
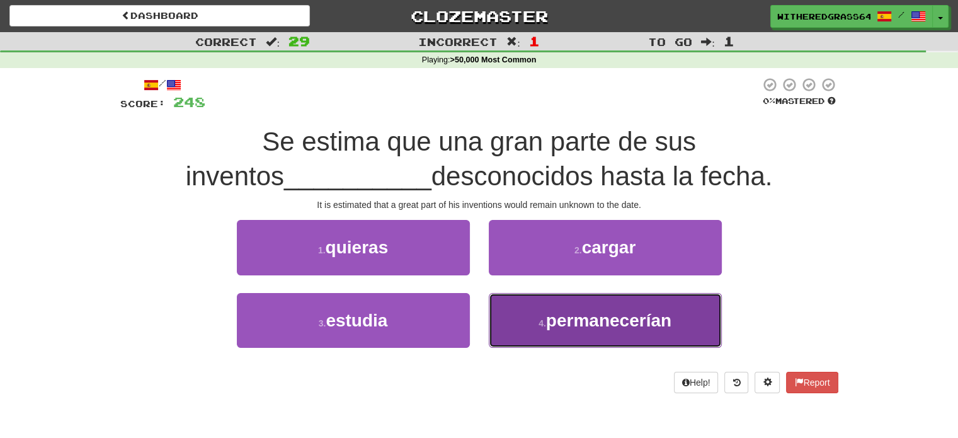
click at [559, 314] on span "permanecerían" at bounding box center [608, 321] width 125 height 20
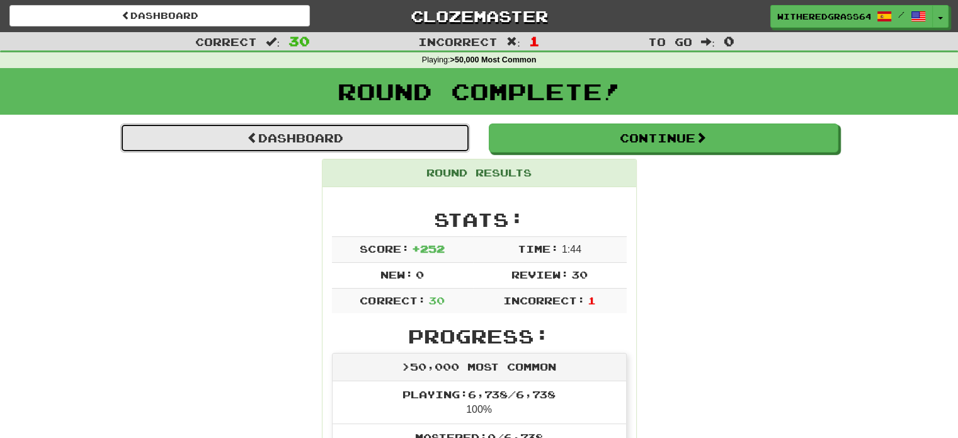
click at [350, 133] on link "Dashboard" at bounding box center [295, 137] width 350 height 29
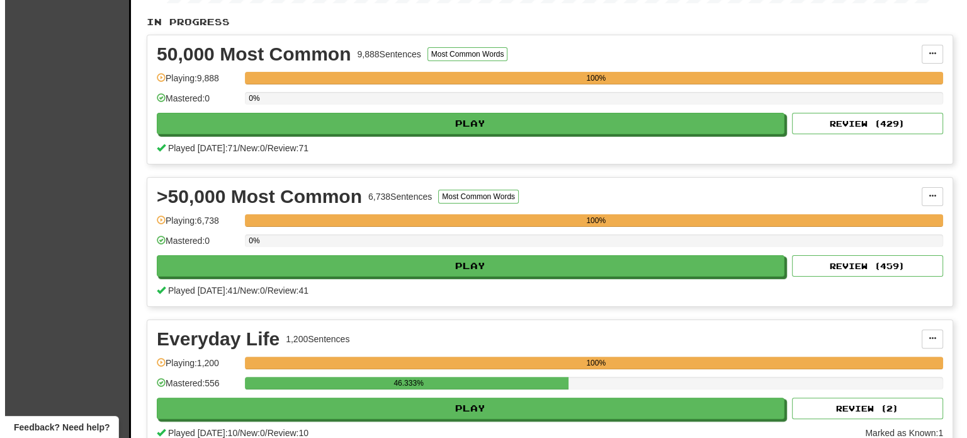
scroll to position [257, 0]
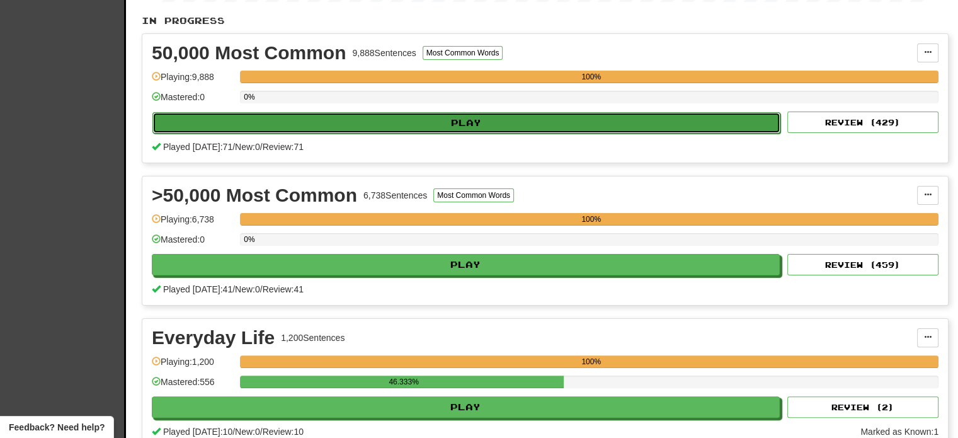
click at [310, 124] on button "Play" at bounding box center [466, 122] width 628 height 21
select select "**"
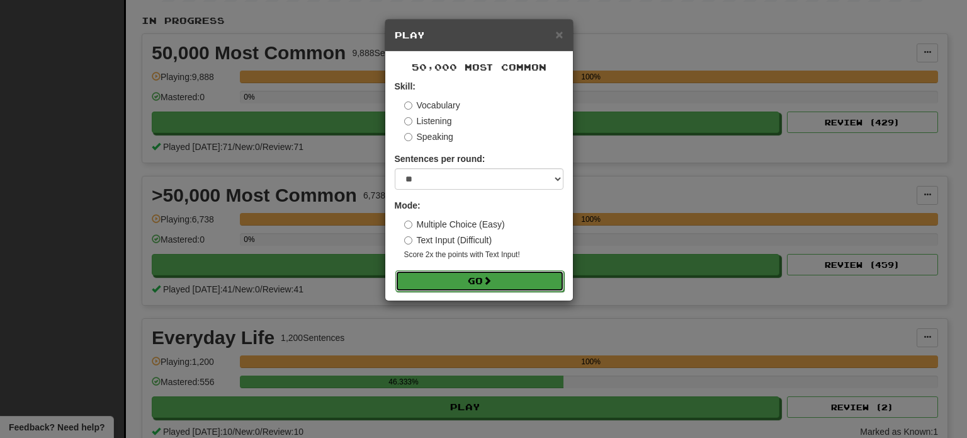
click at [448, 289] on button "Go" at bounding box center [480, 280] width 169 height 21
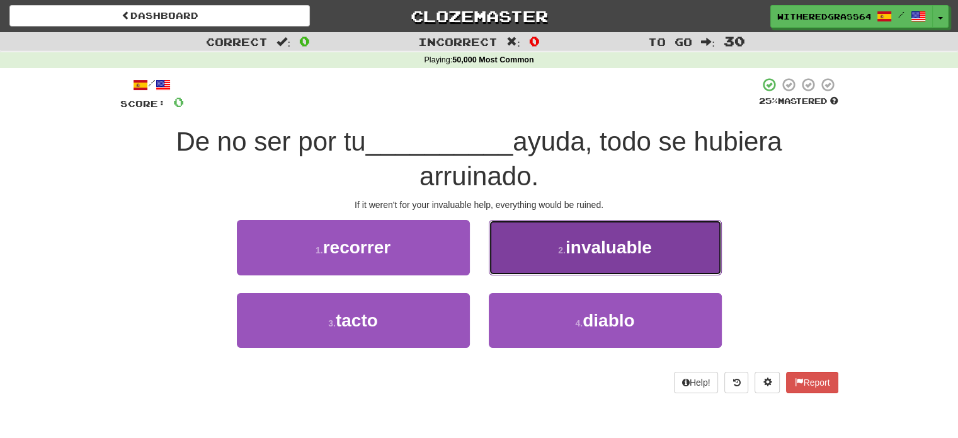
click at [556, 256] on button "2 . invaluable" at bounding box center [605, 247] width 233 height 55
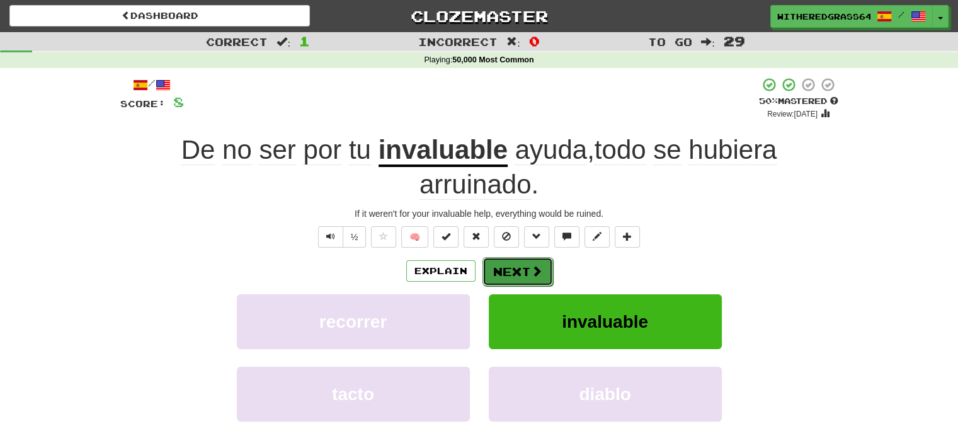
click at [532, 271] on span at bounding box center [536, 270] width 11 height 11
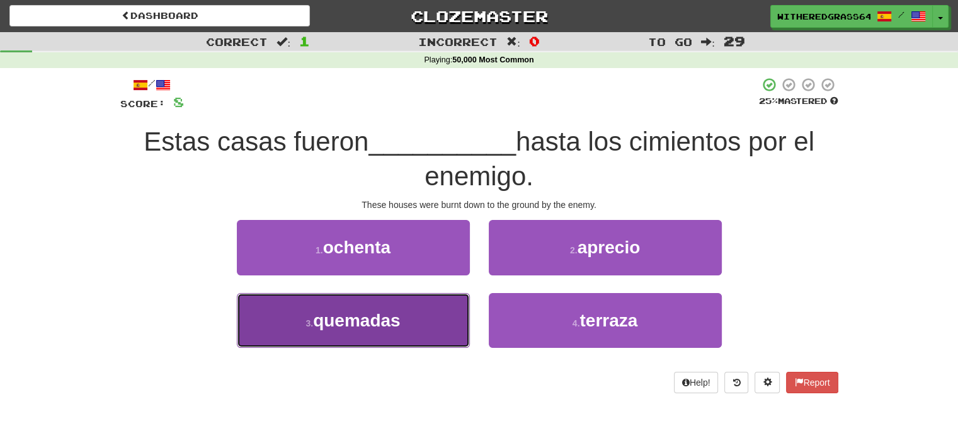
click at [412, 313] on button "3 . quemadas" at bounding box center [353, 320] width 233 height 55
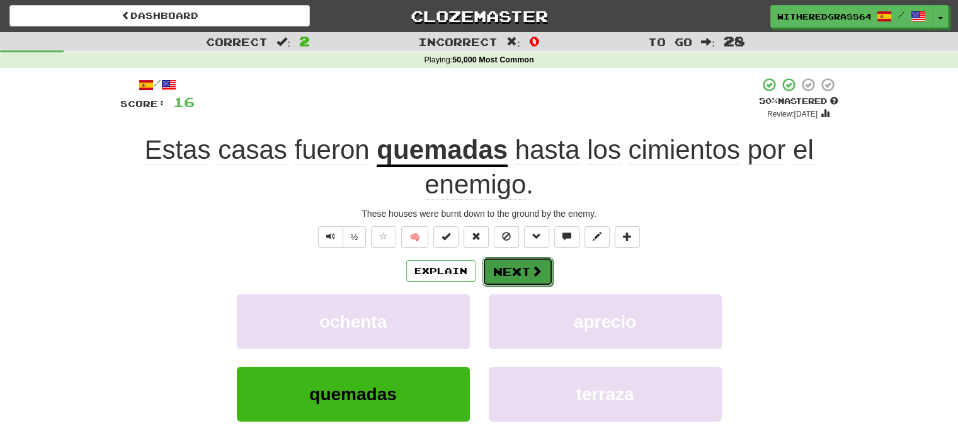
click at [505, 274] on button "Next" at bounding box center [517, 271] width 71 height 29
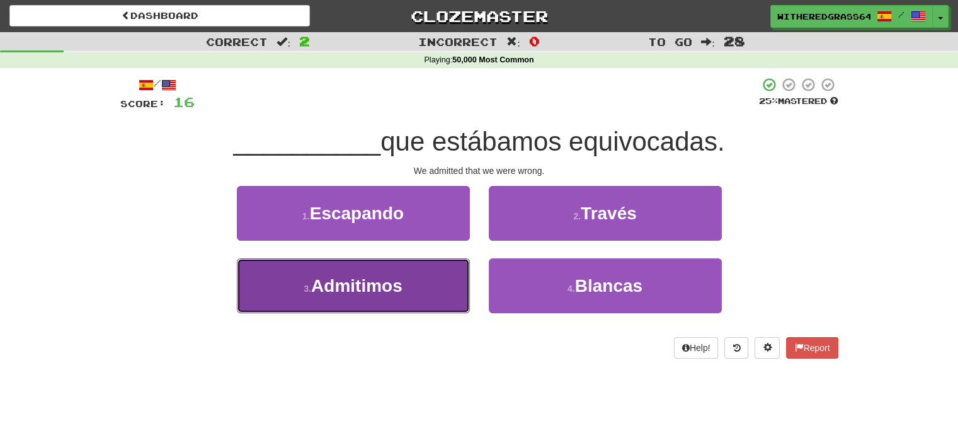
click at [411, 273] on button "3 . Admitimos" at bounding box center [353, 285] width 233 height 55
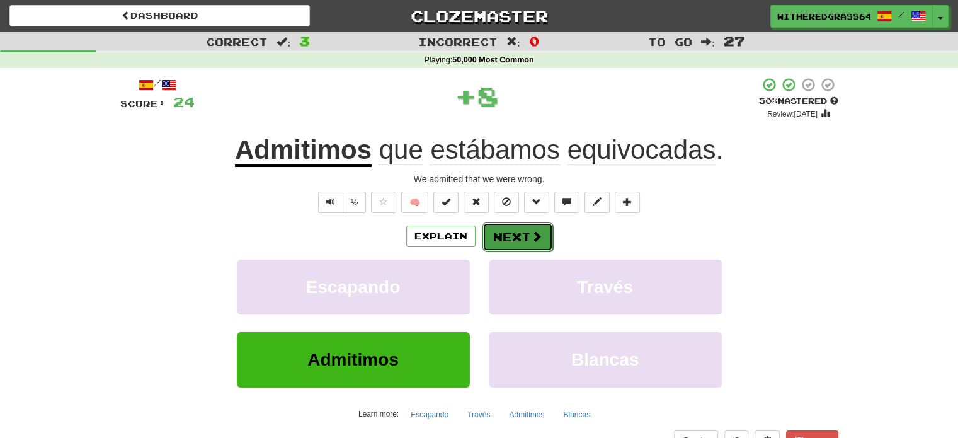
click at [507, 238] on button "Next" at bounding box center [517, 236] width 71 height 29
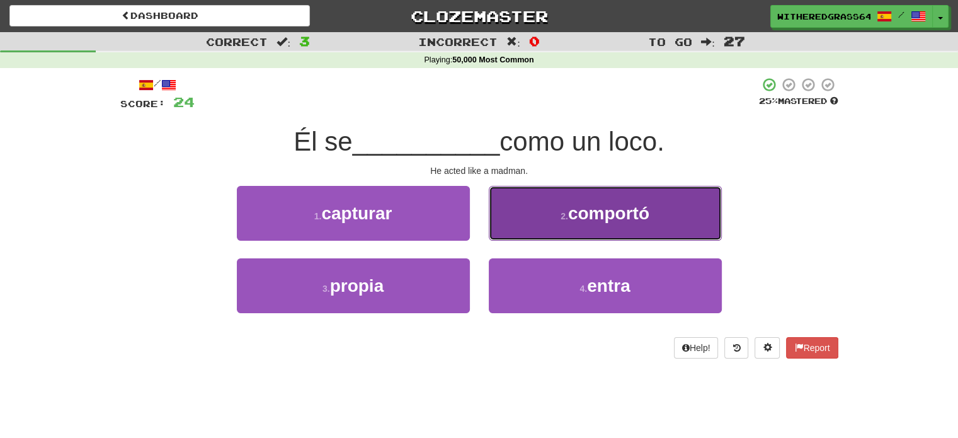
click at [523, 220] on button "2 . comportó" at bounding box center [605, 213] width 233 height 55
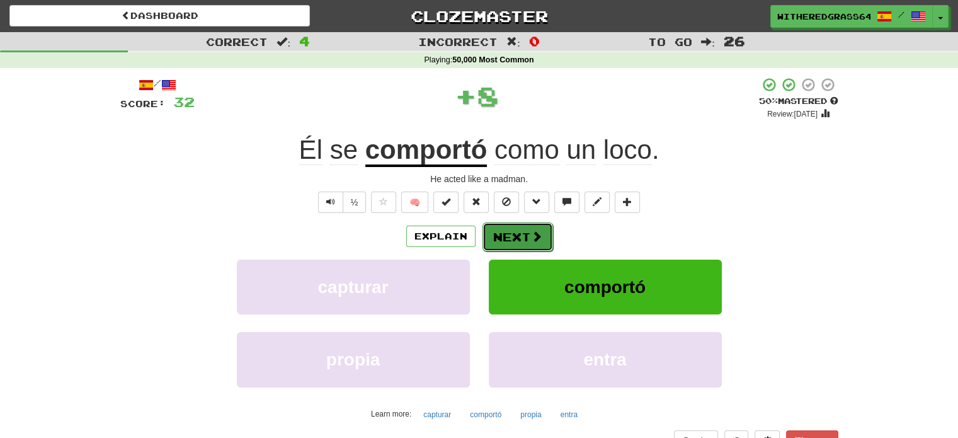
click at [520, 234] on button "Next" at bounding box center [517, 236] width 71 height 29
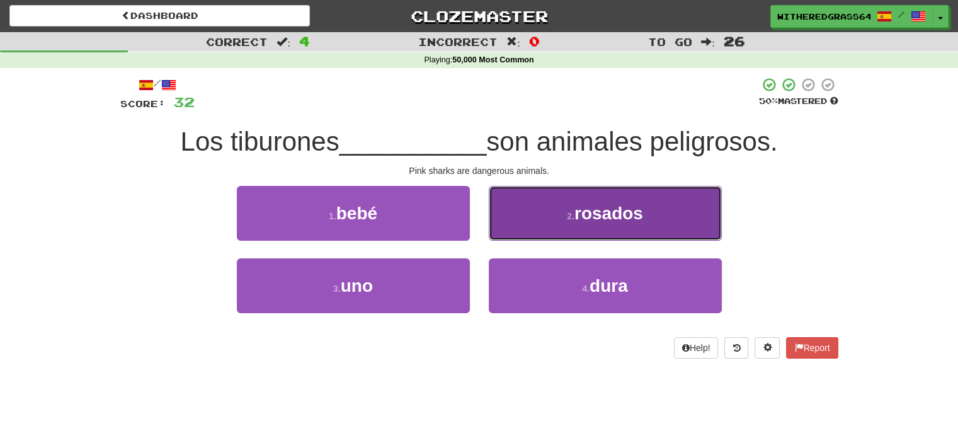
click at [538, 229] on button "2 . rosados" at bounding box center [605, 213] width 233 height 55
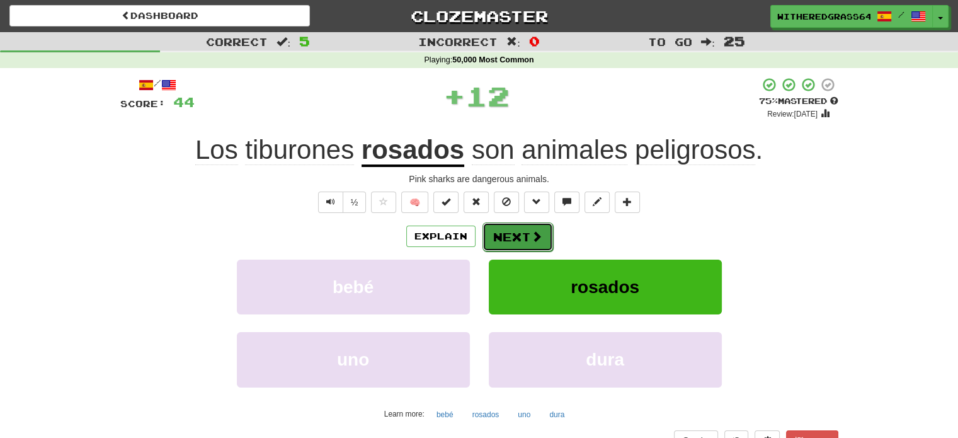
click at [520, 242] on button "Next" at bounding box center [517, 236] width 71 height 29
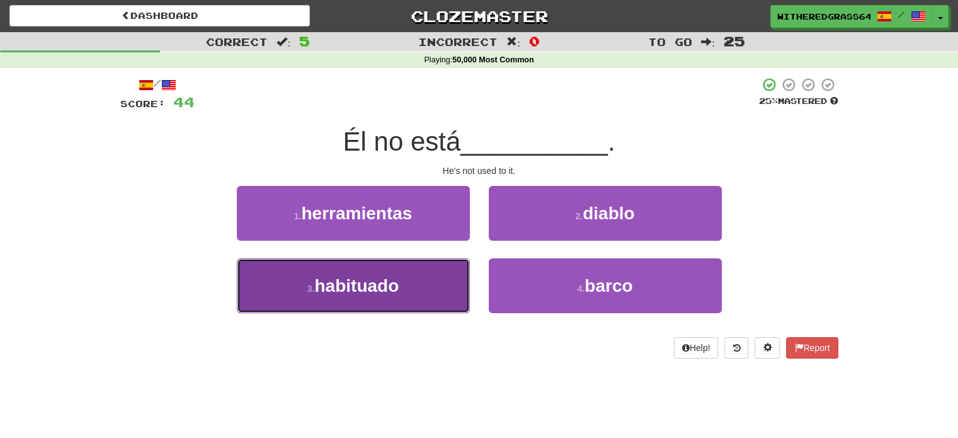
click at [420, 267] on button "3 . habituado" at bounding box center [353, 285] width 233 height 55
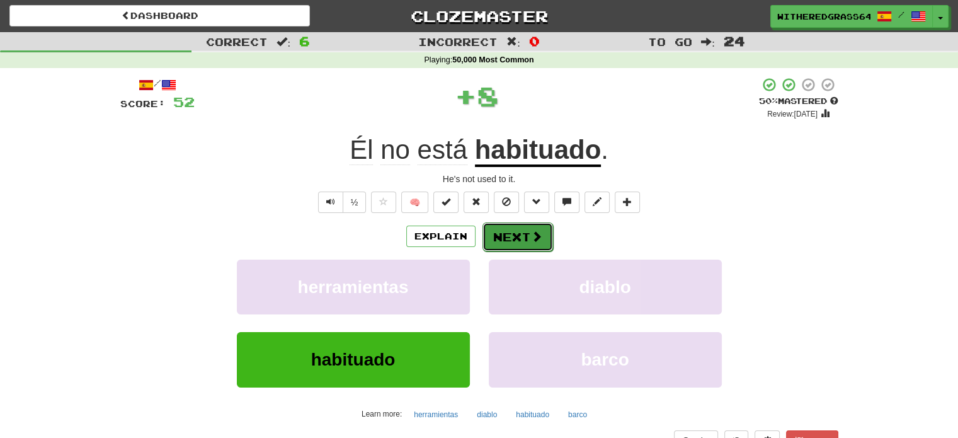
click at [501, 236] on button "Next" at bounding box center [517, 236] width 71 height 29
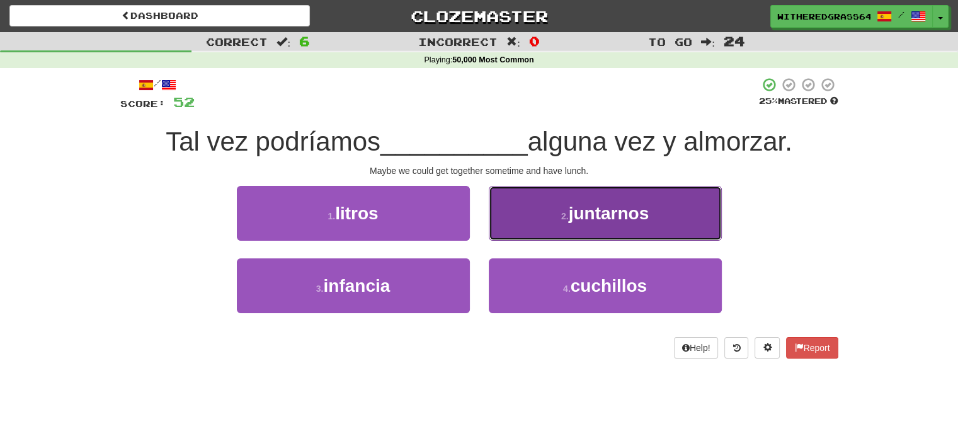
click at [532, 212] on button "2 . juntarnos" at bounding box center [605, 213] width 233 height 55
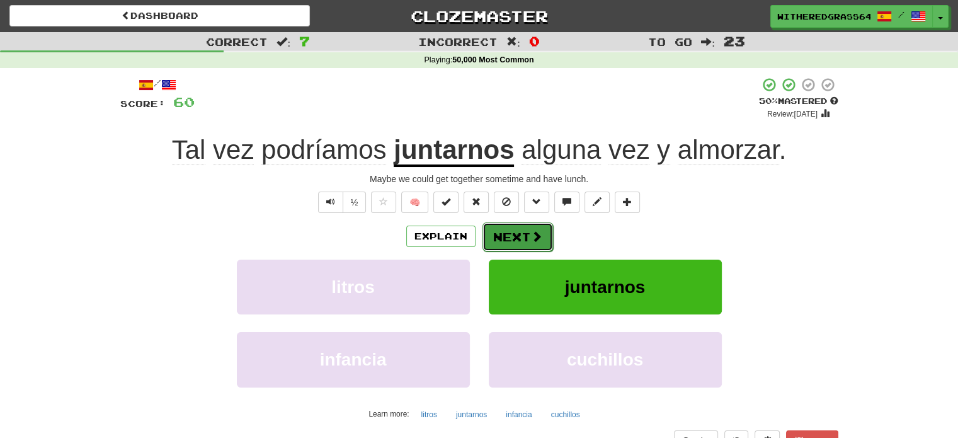
click at [515, 241] on button "Next" at bounding box center [517, 236] width 71 height 29
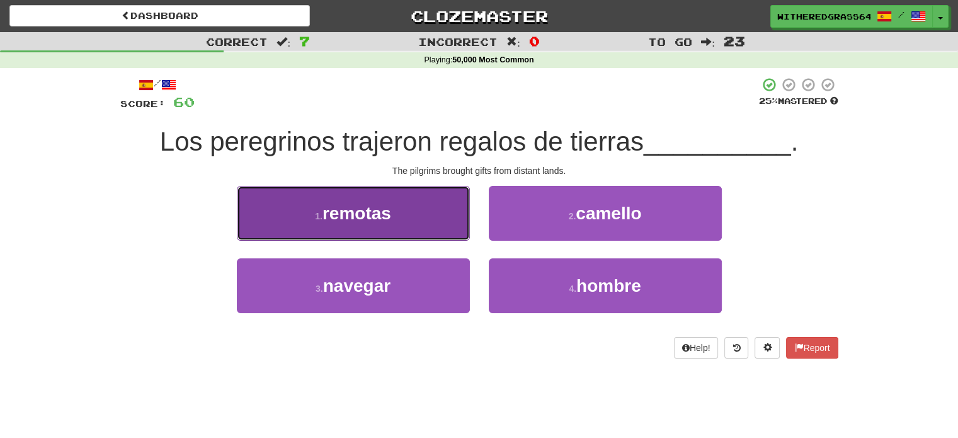
click at [426, 211] on button "1 . remotas" at bounding box center [353, 213] width 233 height 55
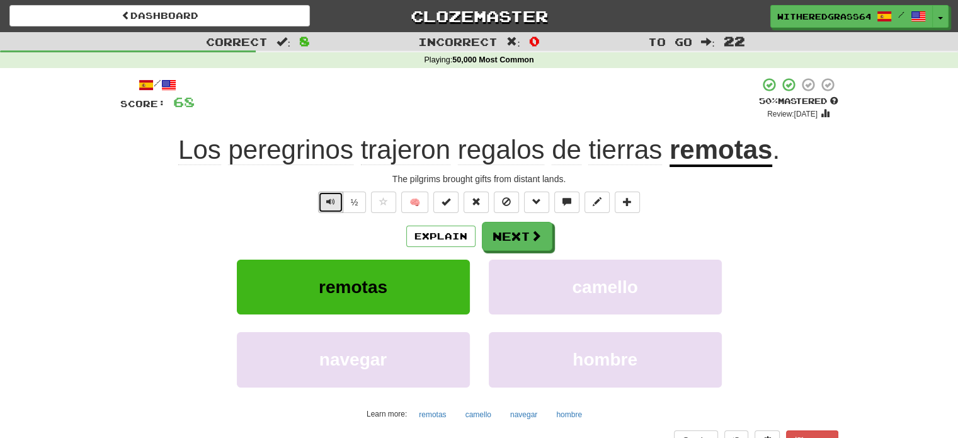
click at [336, 202] on button "Text-to-speech controls" at bounding box center [330, 201] width 25 height 21
click at [511, 239] on button "Next" at bounding box center [517, 236] width 71 height 29
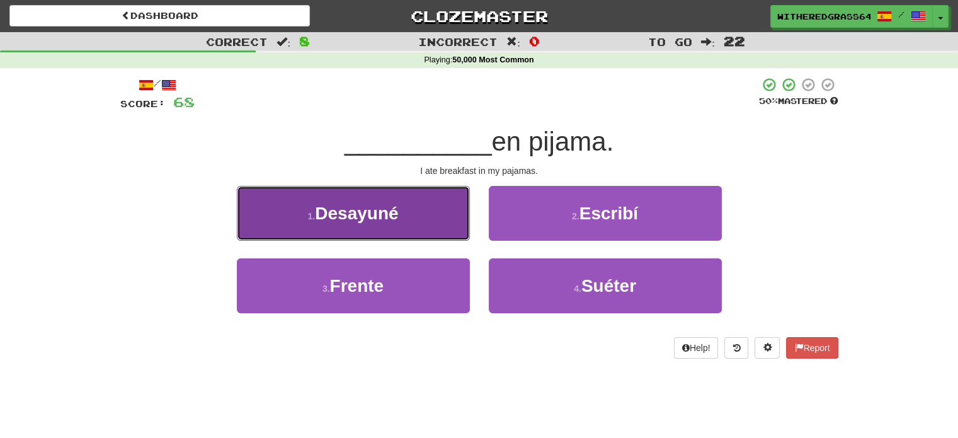
click at [443, 221] on button "1 . Desayuné" at bounding box center [353, 213] width 233 height 55
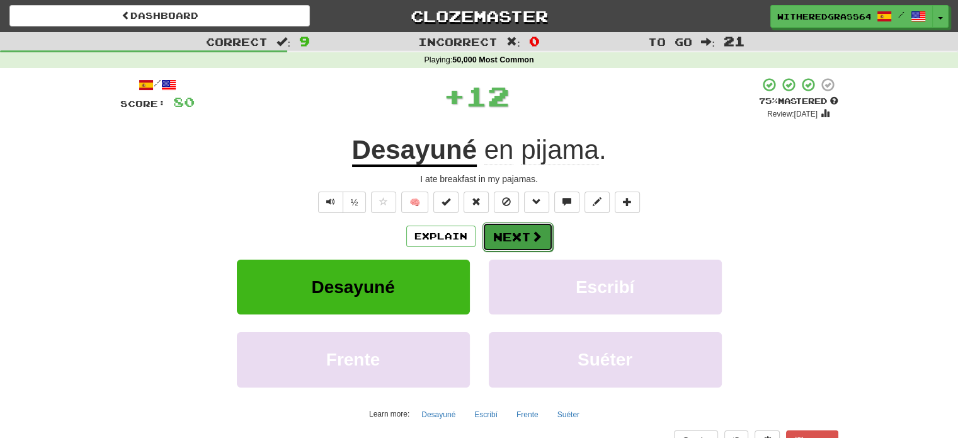
click at [516, 239] on button "Next" at bounding box center [517, 236] width 71 height 29
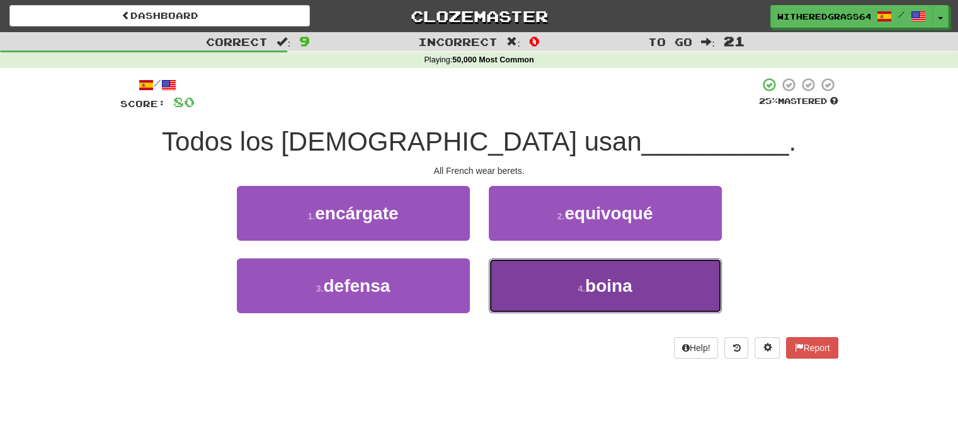
click at [514, 282] on button "4 . boina" at bounding box center [605, 285] width 233 height 55
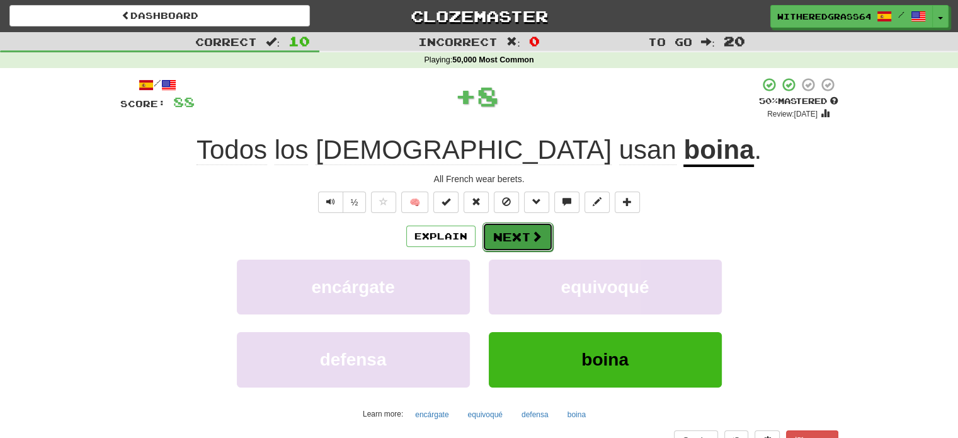
click at [514, 241] on button "Next" at bounding box center [517, 236] width 71 height 29
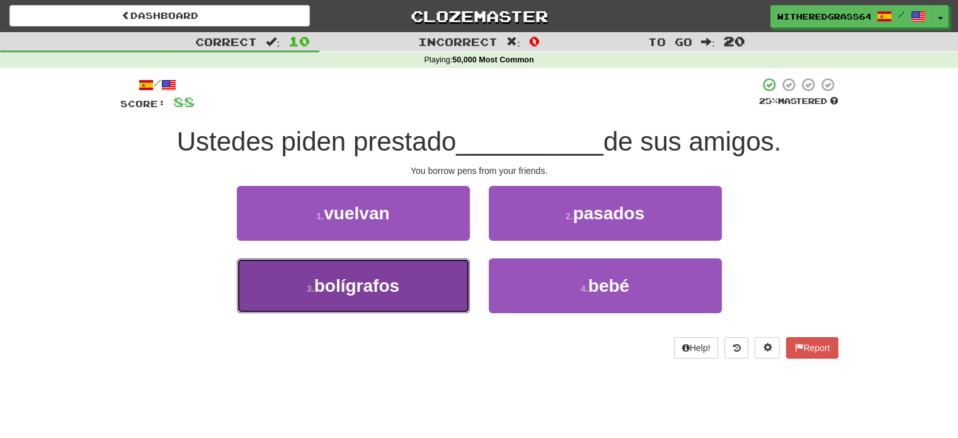
click at [443, 274] on button "3 . bolígrafos" at bounding box center [353, 285] width 233 height 55
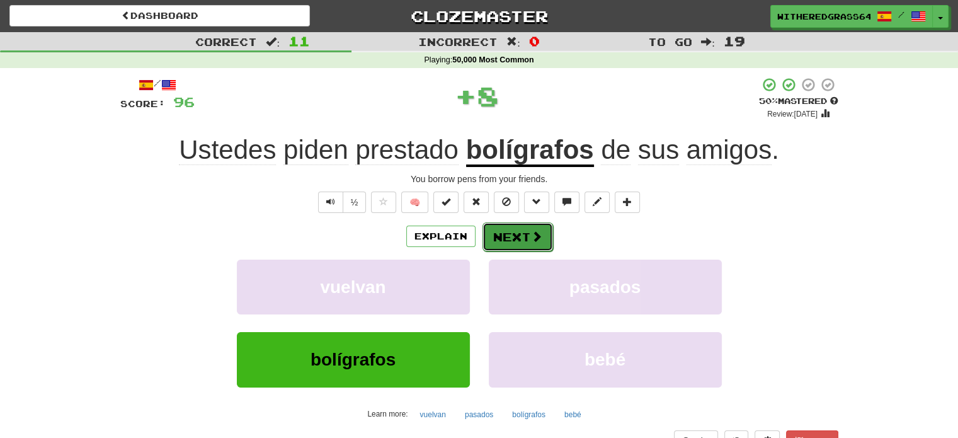
click at [520, 243] on button "Next" at bounding box center [517, 236] width 71 height 29
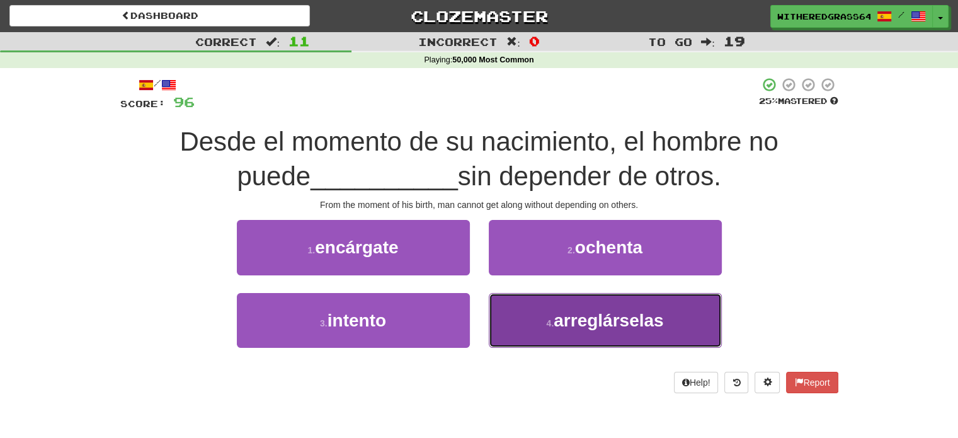
click at [537, 312] on button "4 . arreglárselas" at bounding box center [605, 320] width 233 height 55
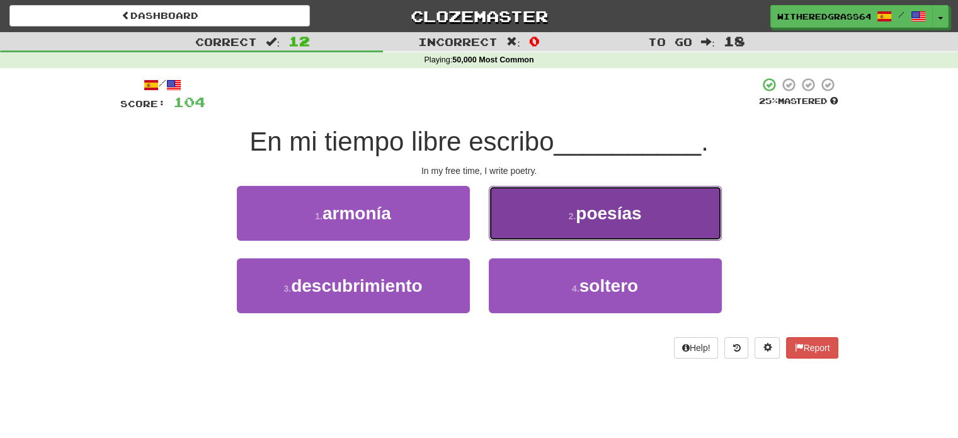
click at [535, 199] on button "2 . poesías" at bounding box center [605, 213] width 233 height 55
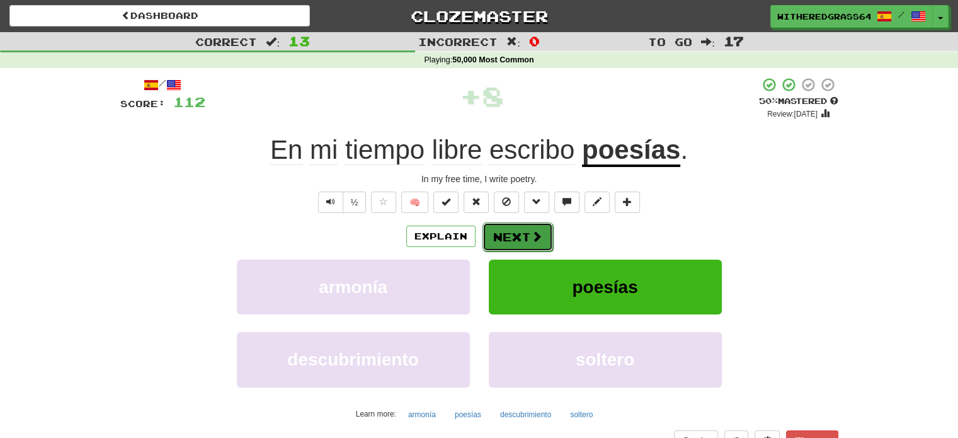
click at [511, 234] on button "Next" at bounding box center [517, 236] width 71 height 29
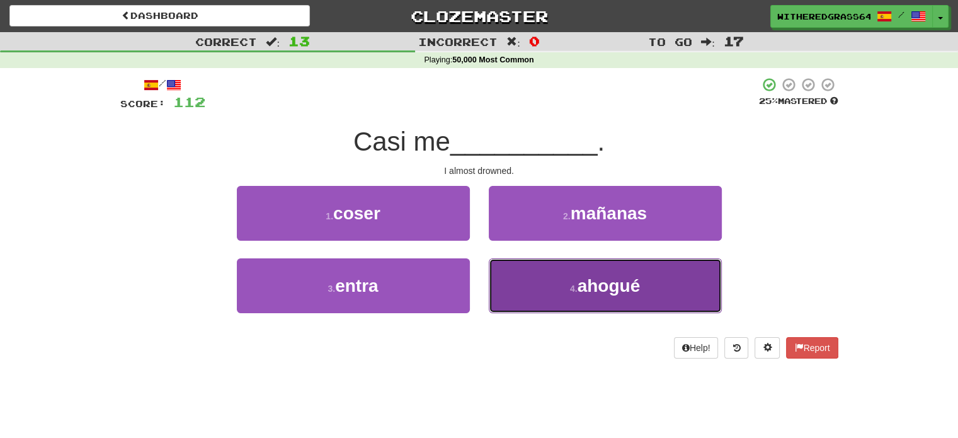
click at [541, 271] on button "4 . ahogué" at bounding box center [605, 285] width 233 height 55
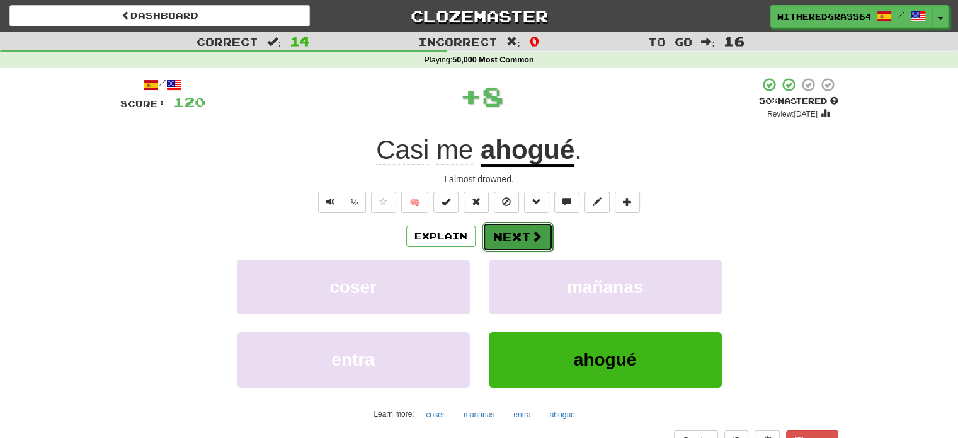
click at [515, 239] on button "Next" at bounding box center [517, 236] width 71 height 29
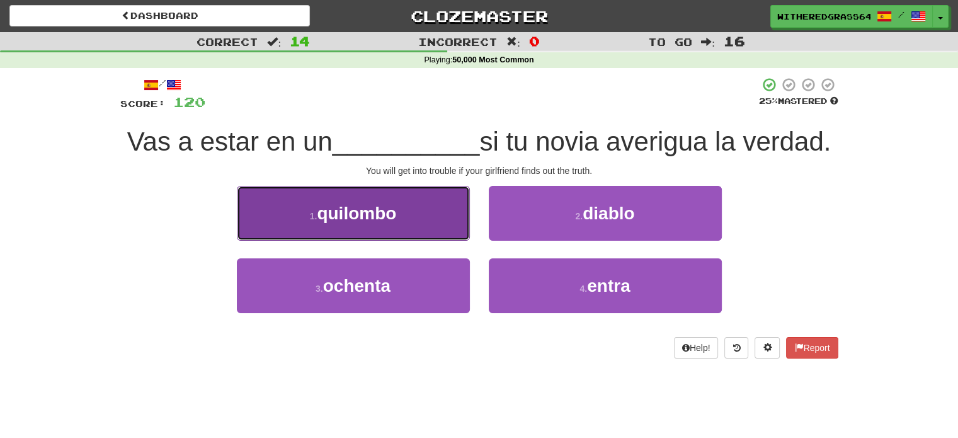
click at [435, 241] on button "1 . quilombo" at bounding box center [353, 213] width 233 height 55
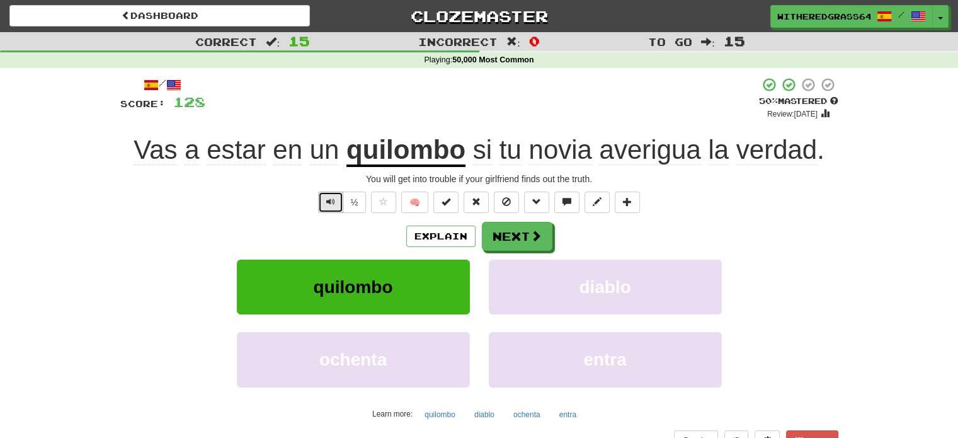
click at [330, 204] on span "Text-to-speech controls" at bounding box center [330, 201] width 9 height 9
click at [511, 236] on button "Next" at bounding box center [517, 236] width 71 height 29
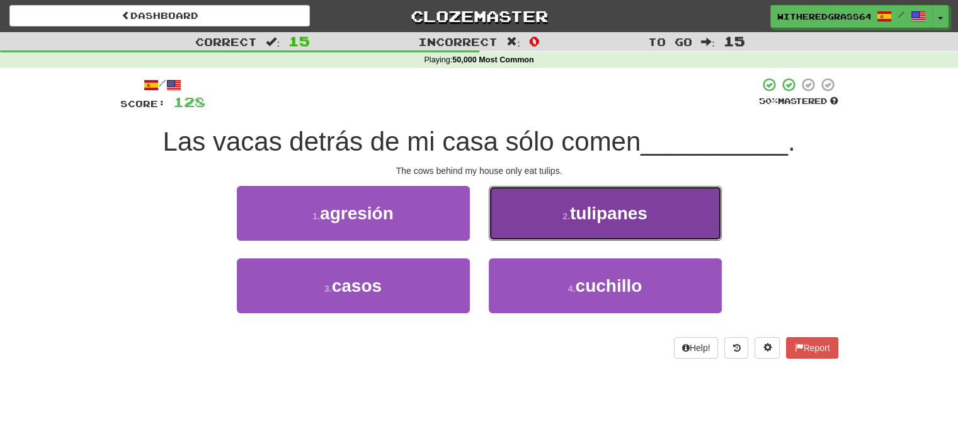
click at [549, 219] on button "2 . tulipanes" at bounding box center [605, 213] width 233 height 55
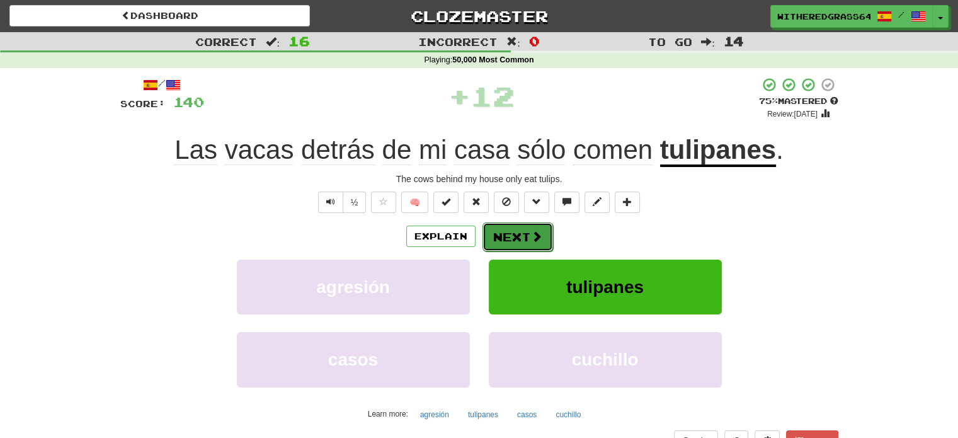
click at [524, 234] on button "Next" at bounding box center [517, 236] width 71 height 29
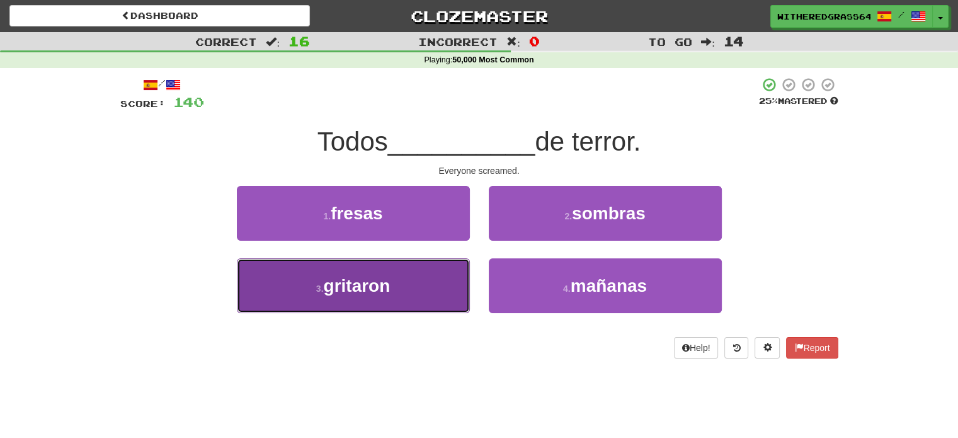
click at [450, 266] on button "3 . gritaron" at bounding box center [353, 285] width 233 height 55
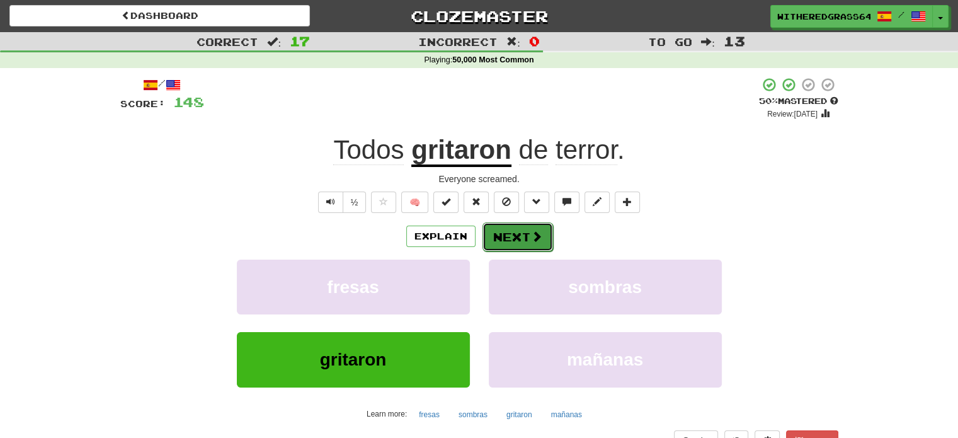
click at [531, 241] on span at bounding box center [536, 236] width 11 height 11
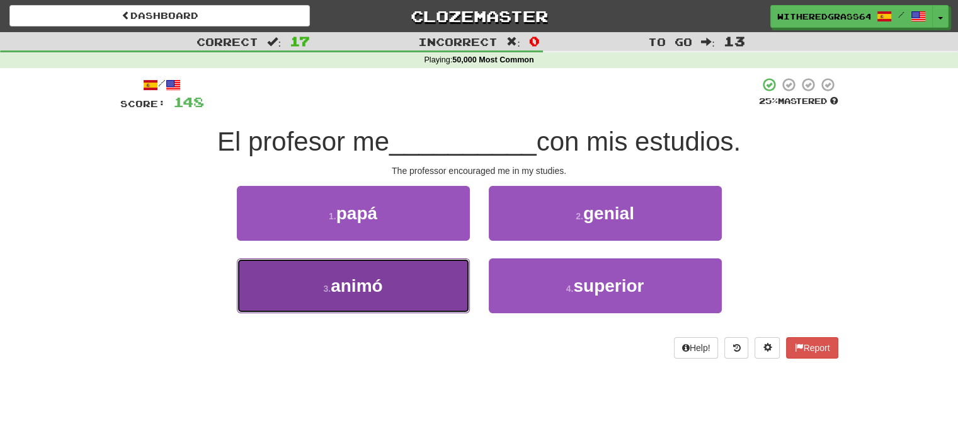
click at [448, 276] on button "3 . animó" at bounding box center [353, 285] width 233 height 55
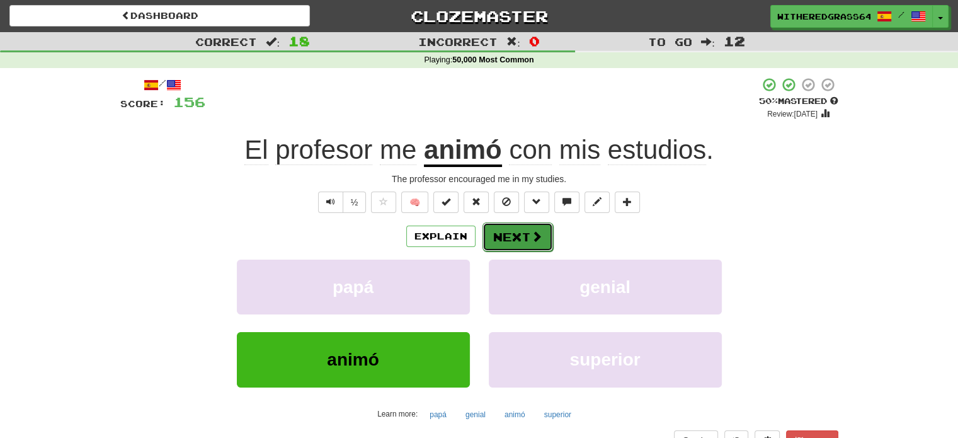
click at [504, 234] on button "Next" at bounding box center [517, 236] width 71 height 29
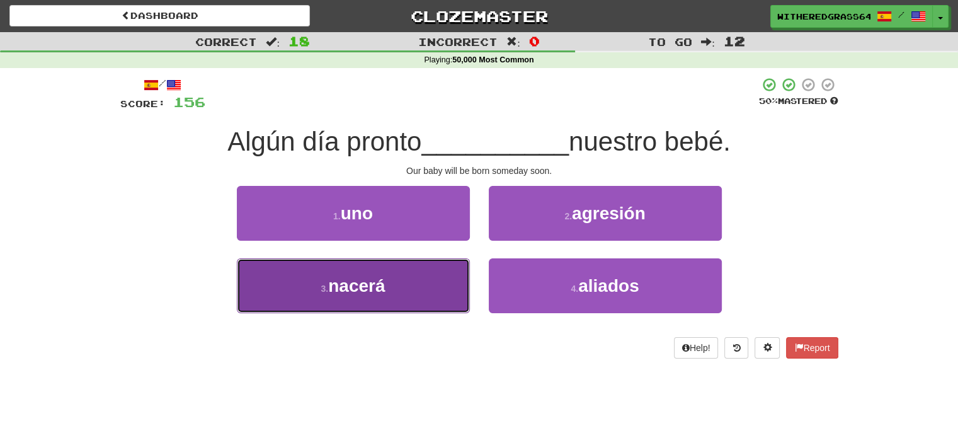
click at [443, 275] on button "3 . nacerá" at bounding box center [353, 285] width 233 height 55
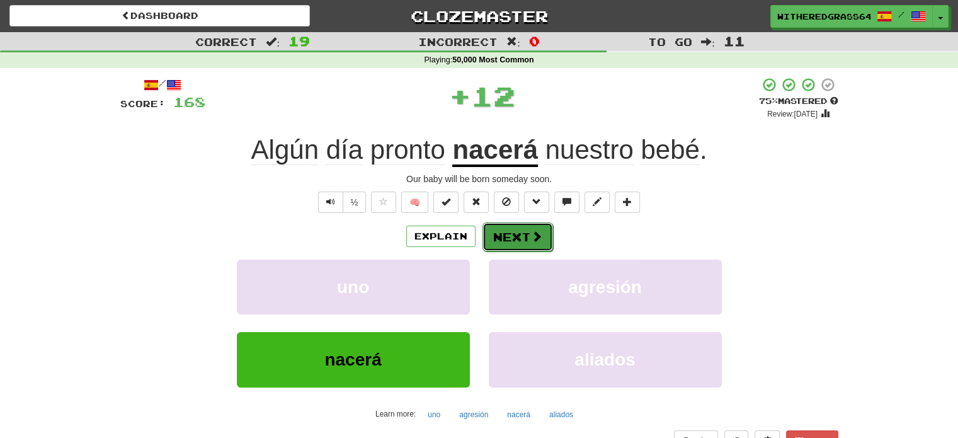
click at [513, 243] on button "Next" at bounding box center [517, 236] width 71 height 29
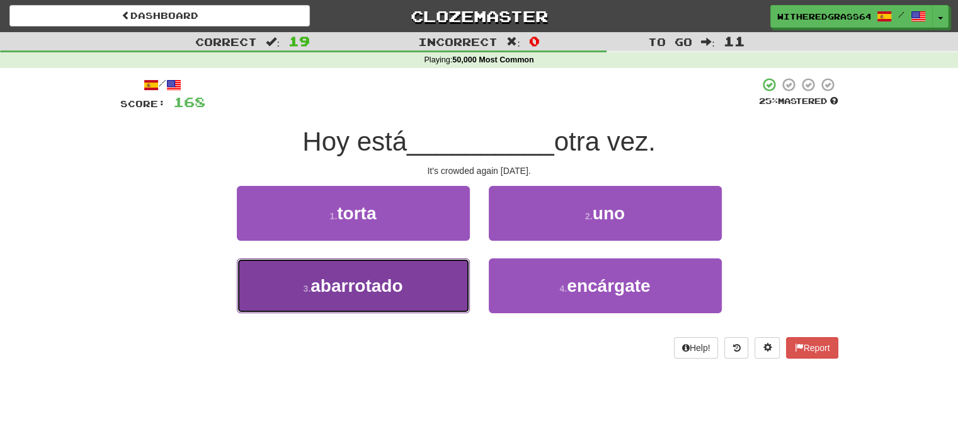
click at [428, 284] on button "3 . abarrotado" at bounding box center [353, 285] width 233 height 55
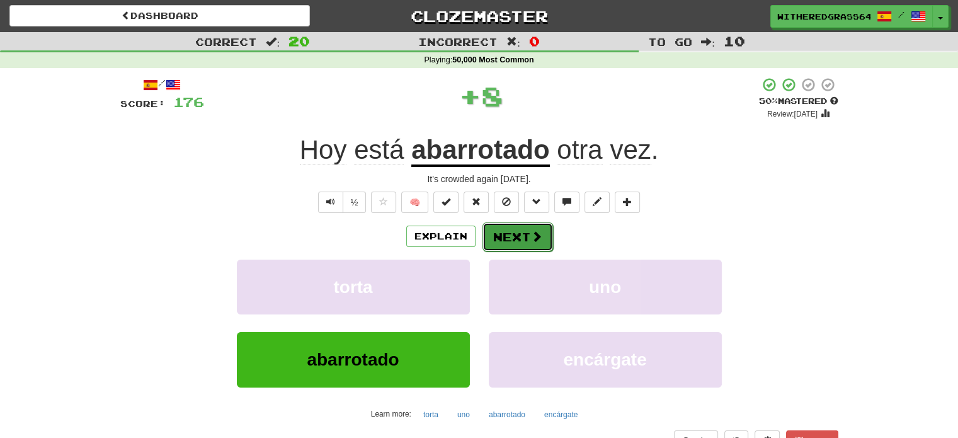
click at [506, 236] on button "Next" at bounding box center [517, 236] width 71 height 29
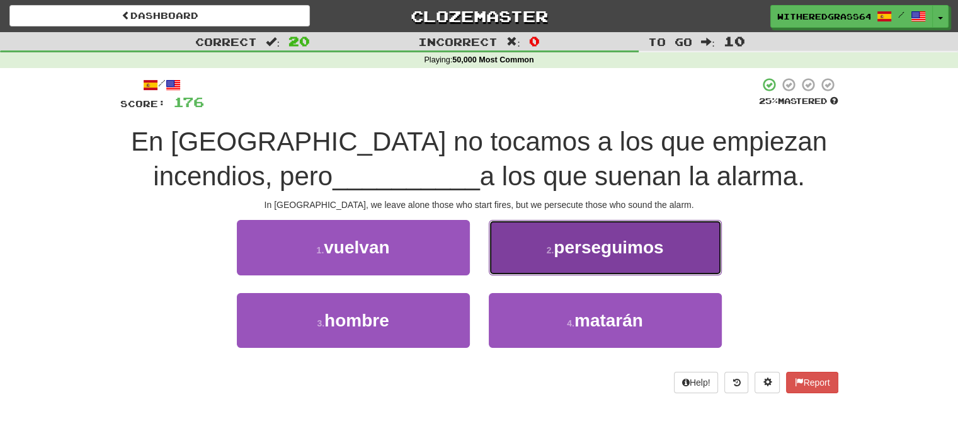
click at [524, 244] on button "2 . perseguimos" at bounding box center [605, 247] width 233 height 55
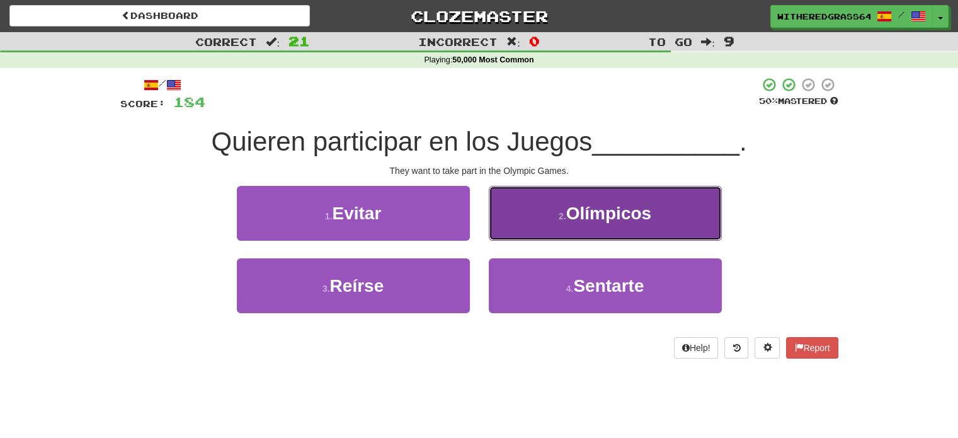
click at [510, 231] on button "2 . Olímpicos" at bounding box center [605, 213] width 233 height 55
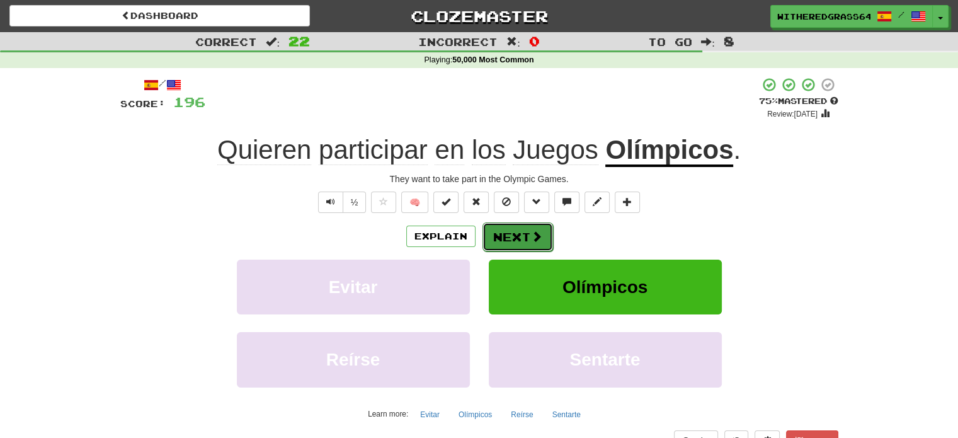
click at [528, 234] on button "Next" at bounding box center [517, 236] width 71 height 29
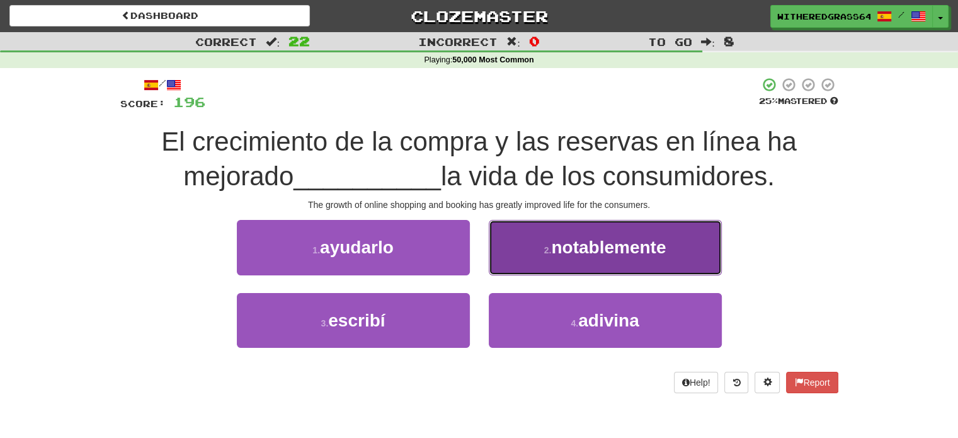
click at [537, 256] on button "2 . notablemente" at bounding box center [605, 247] width 233 height 55
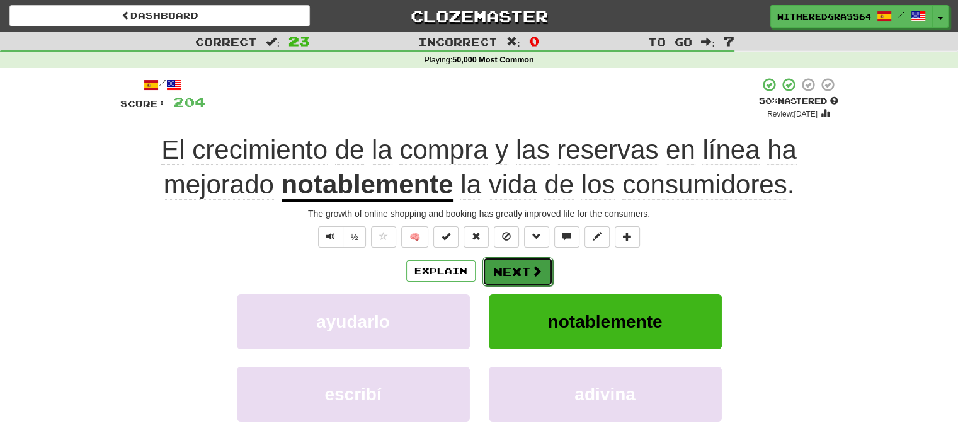
click at [531, 274] on span at bounding box center [536, 270] width 11 height 11
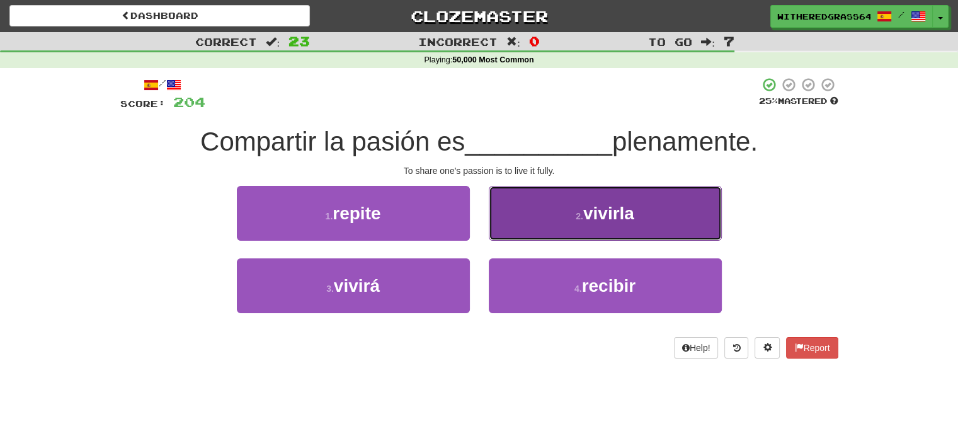
click at [522, 214] on button "2 . vivirla" at bounding box center [605, 213] width 233 height 55
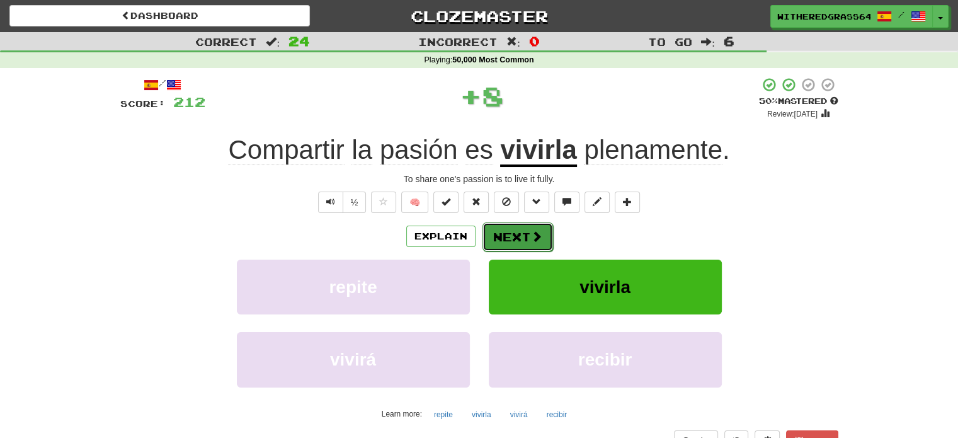
click at [522, 233] on button "Next" at bounding box center [517, 236] width 71 height 29
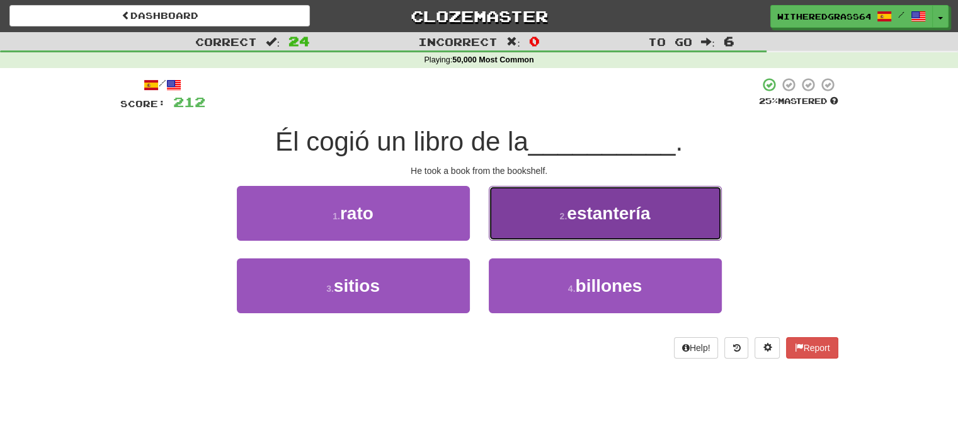
click at [536, 219] on button "2 . estantería" at bounding box center [605, 213] width 233 height 55
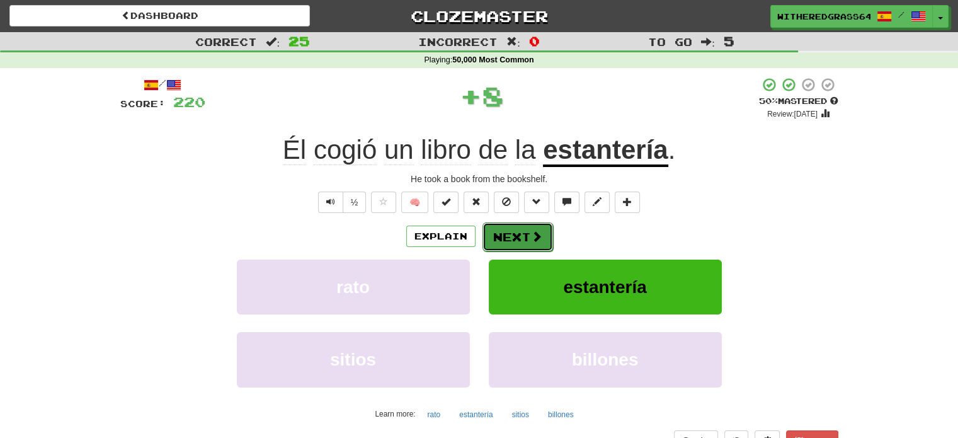
click at [511, 235] on button "Next" at bounding box center [517, 236] width 71 height 29
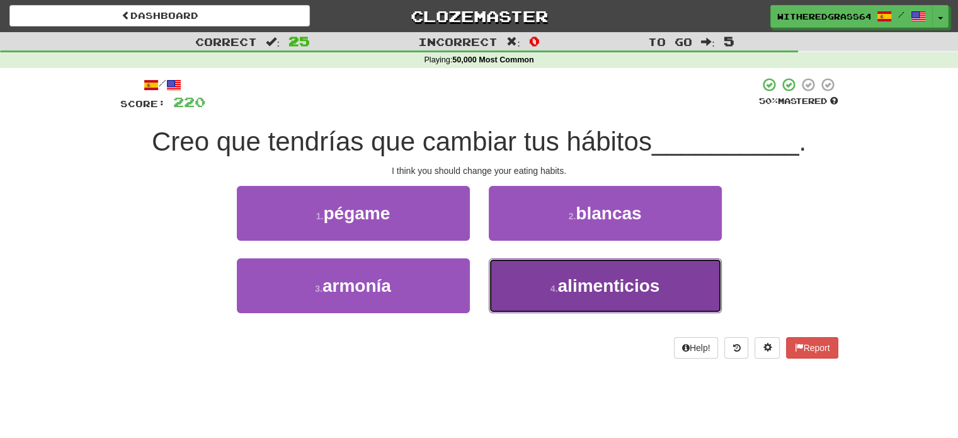
click at [524, 275] on button "4 . alimenticios" at bounding box center [605, 285] width 233 height 55
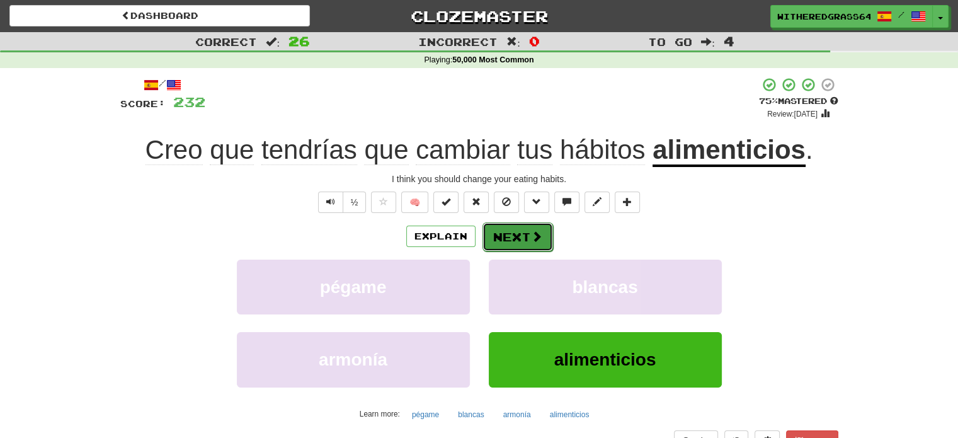
click at [516, 238] on button "Next" at bounding box center [517, 236] width 71 height 29
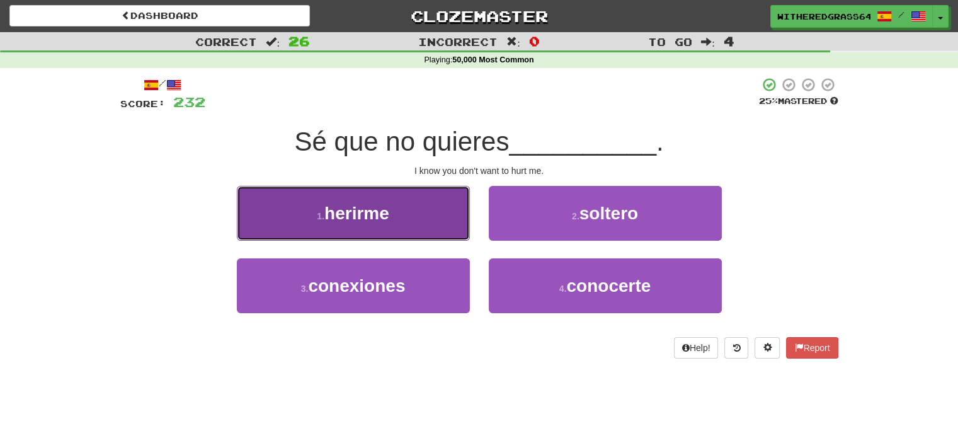
click at [428, 227] on button "1 . herirme" at bounding box center [353, 213] width 233 height 55
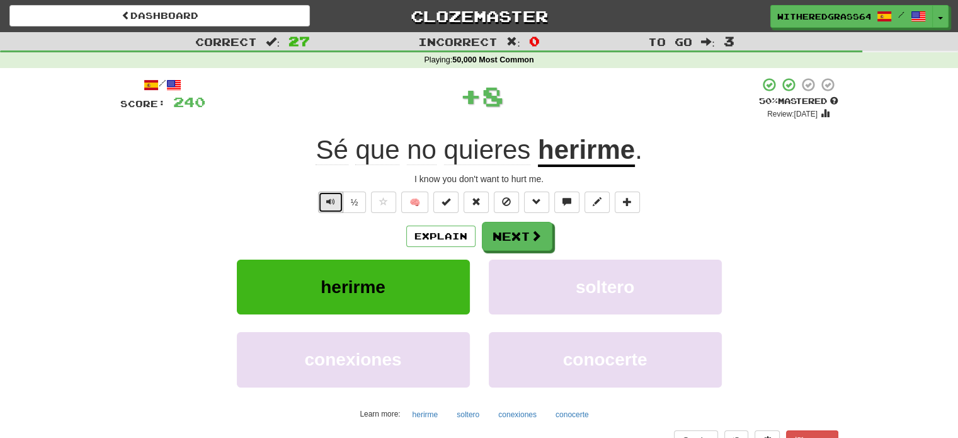
click at [335, 198] on span "Text-to-speech controls" at bounding box center [330, 201] width 9 height 9
click at [534, 244] on button "Next" at bounding box center [517, 236] width 71 height 29
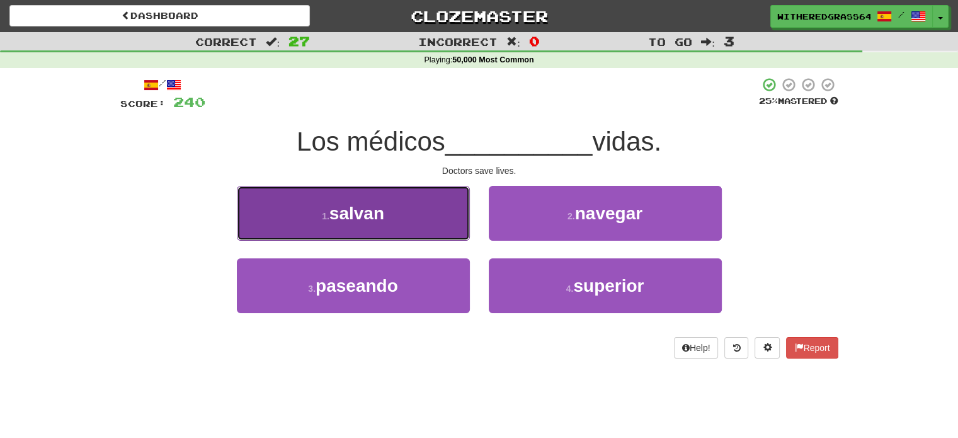
click at [437, 227] on button "1 . salvan" at bounding box center [353, 213] width 233 height 55
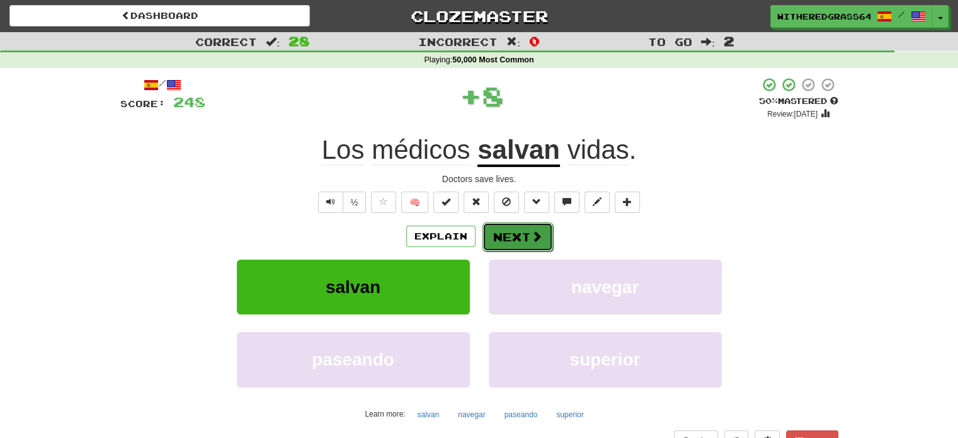
click at [506, 236] on button "Next" at bounding box center [517, 236] width 71 height 29
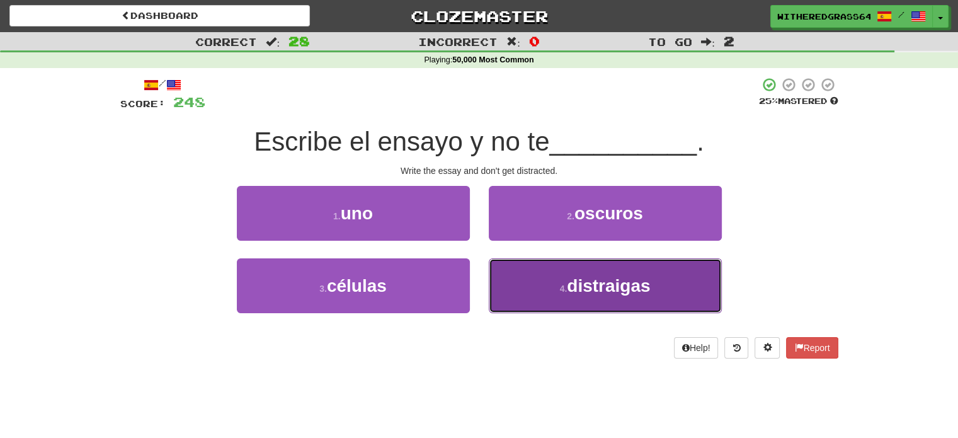
click at [537, 293] on button "4 . distraigas" at bounding box center [605, 285] width 233 height 55
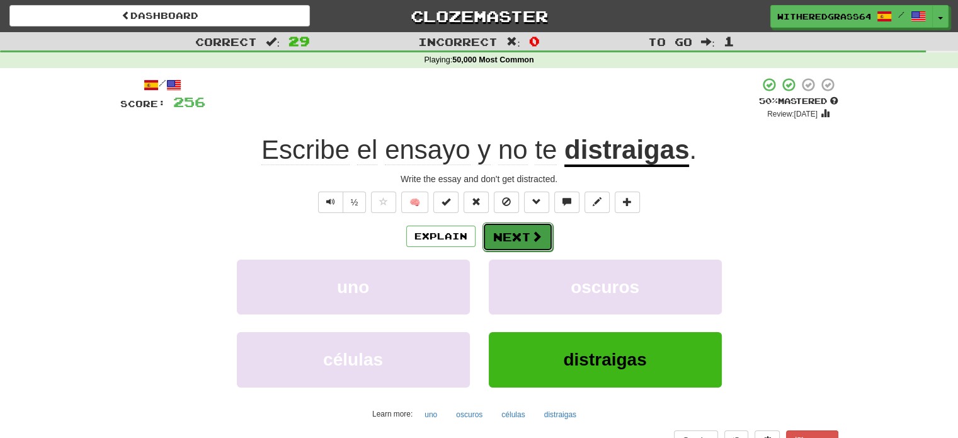
click at [528, 236] on button "Next" at bounding box center [517, 236] width 71 height 29
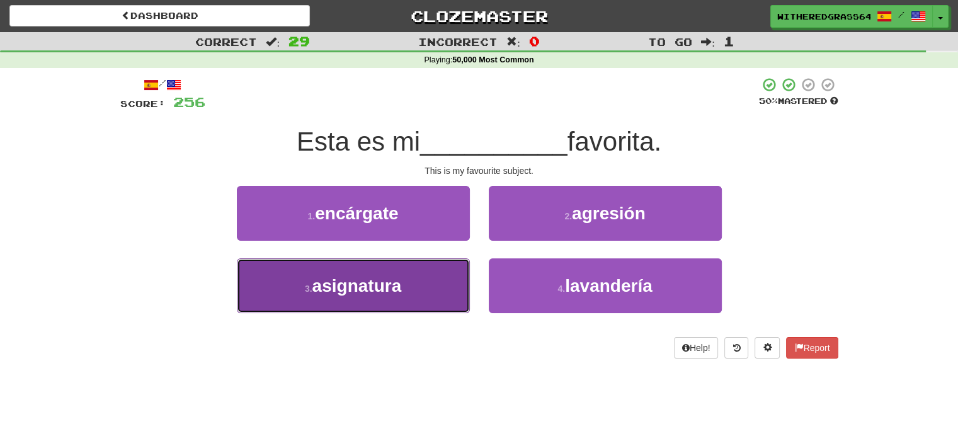
click at [450, 285] on button "3 . asignatura" at bounding box center [353, 285] width 233 height 55
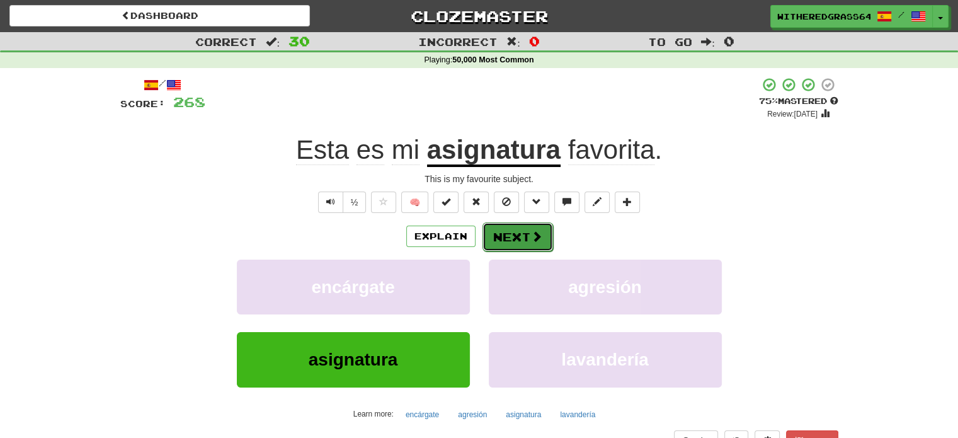
click at [532, 231] on span at bounding box center [536, 236] width 11 height 11
